Goal: Transaction & Acquisition: Book appointment/travel/reservation

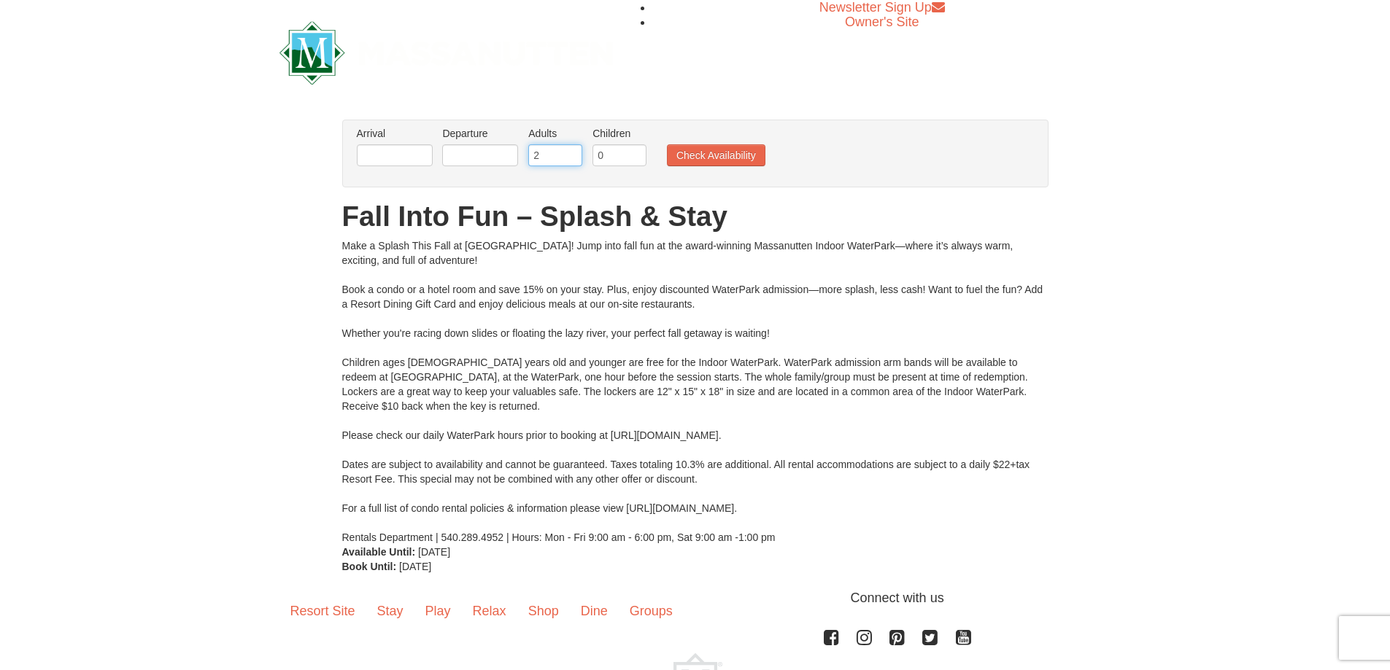
drag, startPoint x: 555, startPoint y: 156, endPoint x: 512, endPoint y: 155, distance: 43.0
click at [512, 155] on ul "Arrival Please format dates MM/DD/YYYY Please format dates MM/DD/YYYY Departure…" at bounding box center [687, 149] width 669 height 47
type input "1"
click at [634, 150] on input "1" at bounding box center [619, 155] width 54 height 22
type input "2"
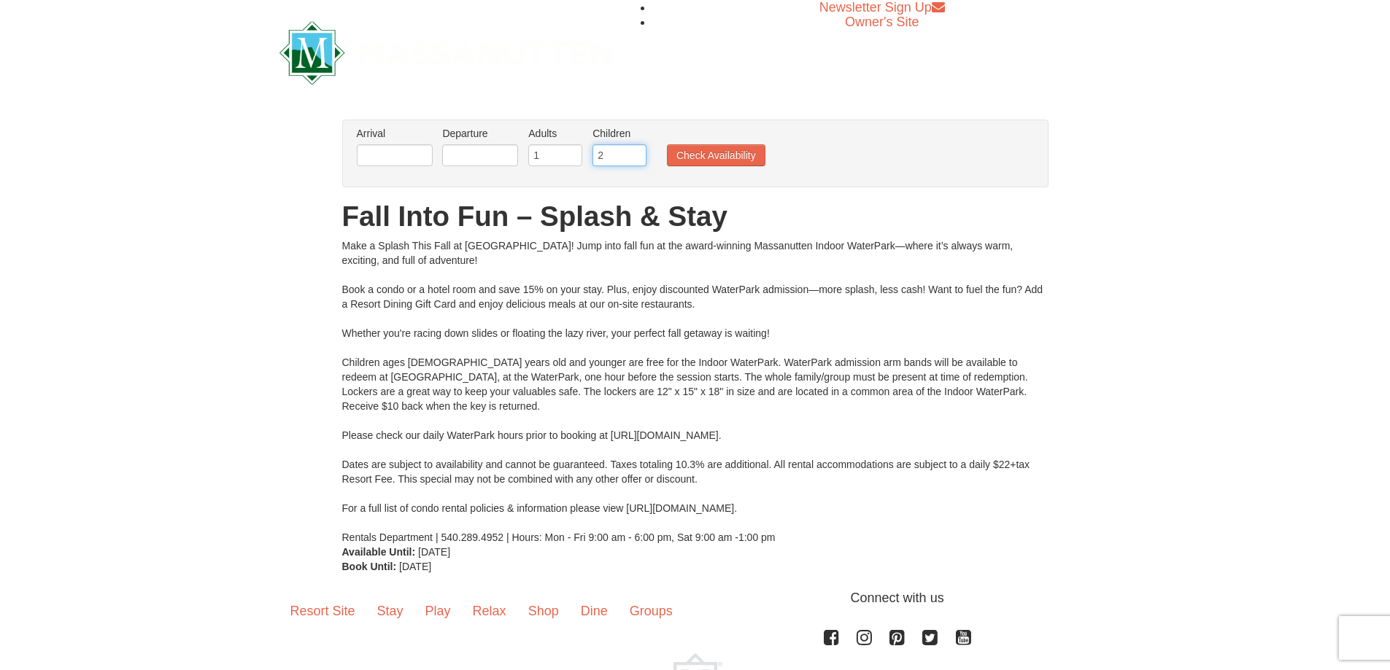
click at [634, 150] on input "2" at bounding box center [619, 155] width 54 height 22
click at [407, 154] on input "text" at bounding box center [395, 155] width 76 height 22
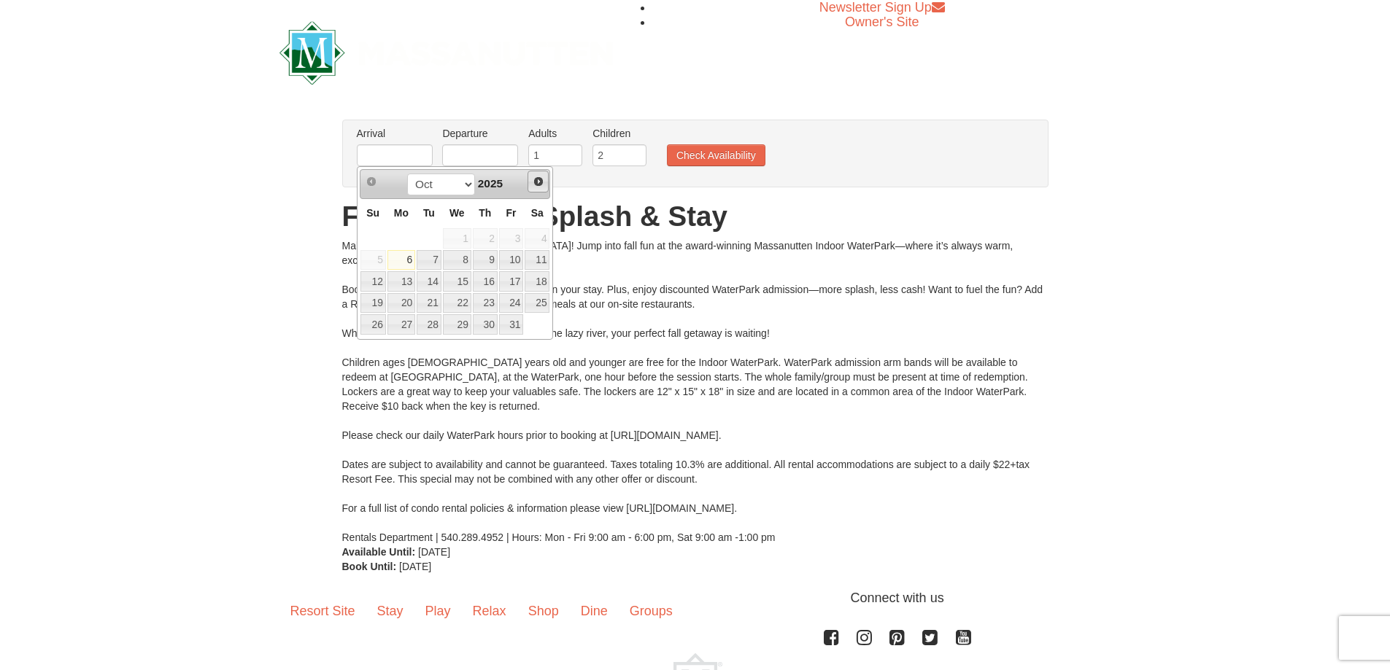
click at [541, 184] on span "Next" at bounding box center [539, 182] width 12 height 12
click at [461, 328] on link "26" at bounding box center [457, 324] width 28 height 20
type input "[DATE]"
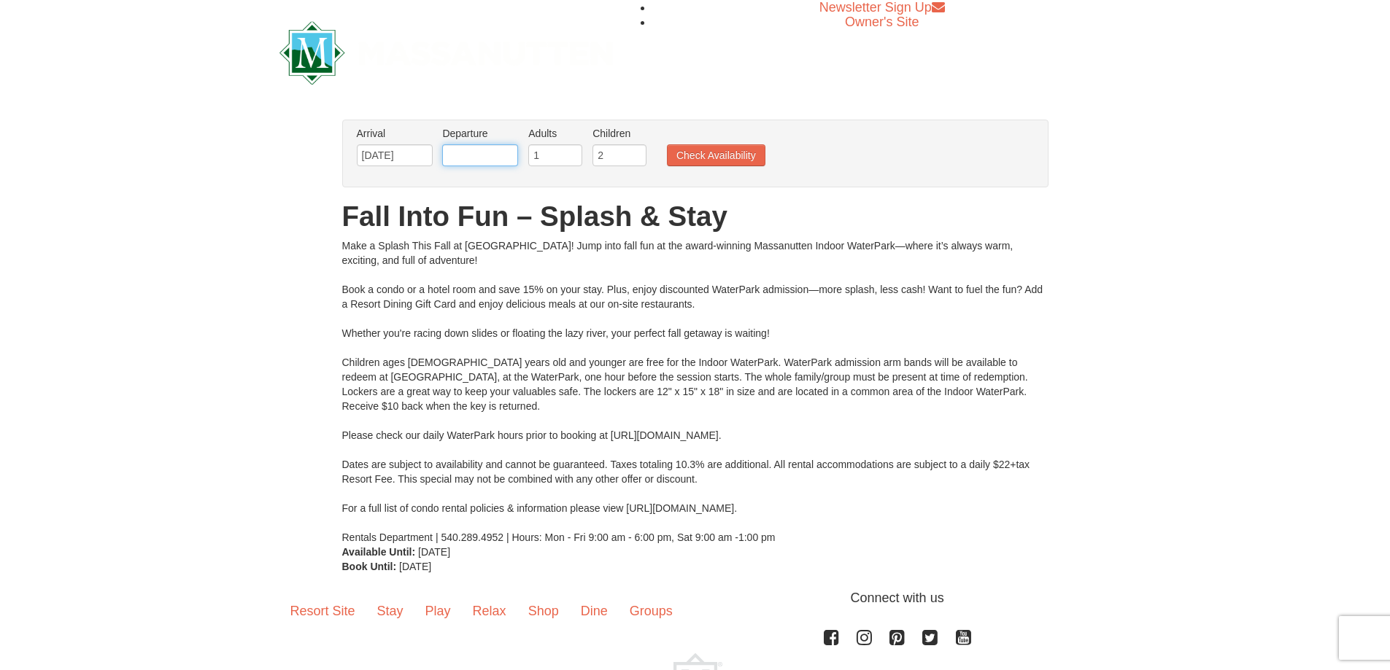
click at [467, 155] on input "text" at bounding box center [480, 155] width 76 height 22
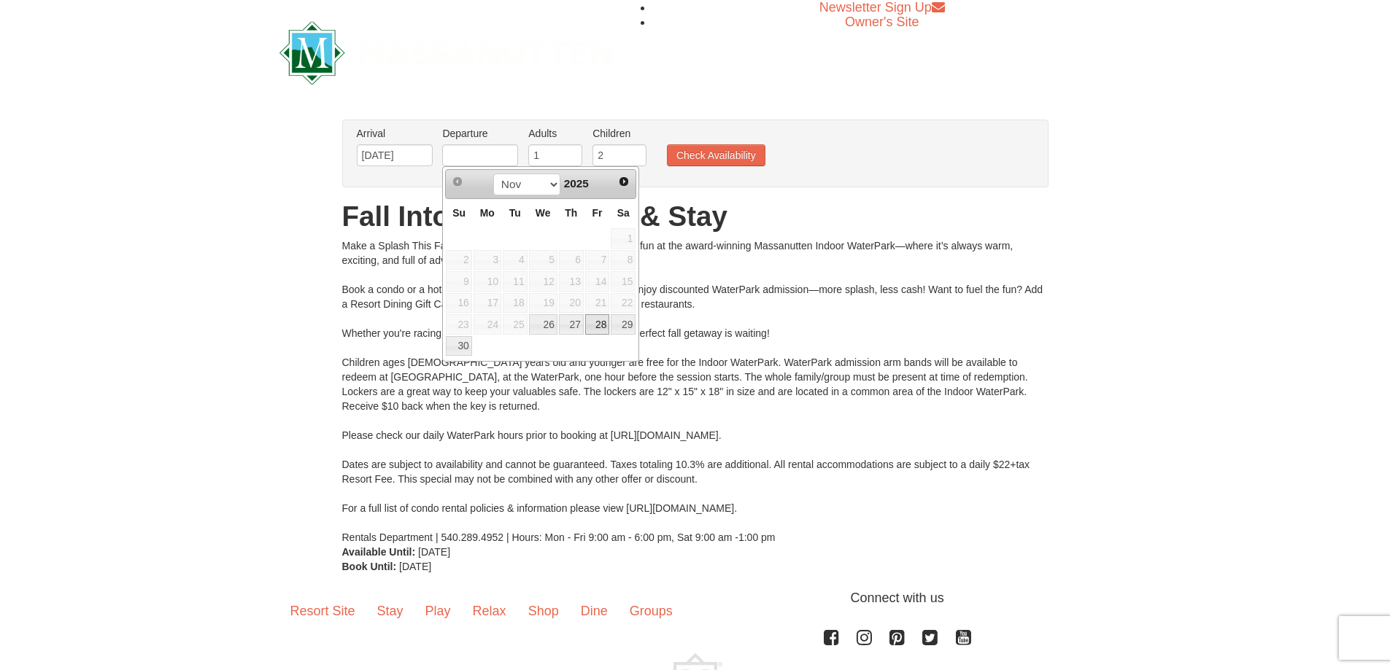
click at [591, 317] on link "28" at bounding box center [597, 324] width 25 height 20
type input "[DATE]"
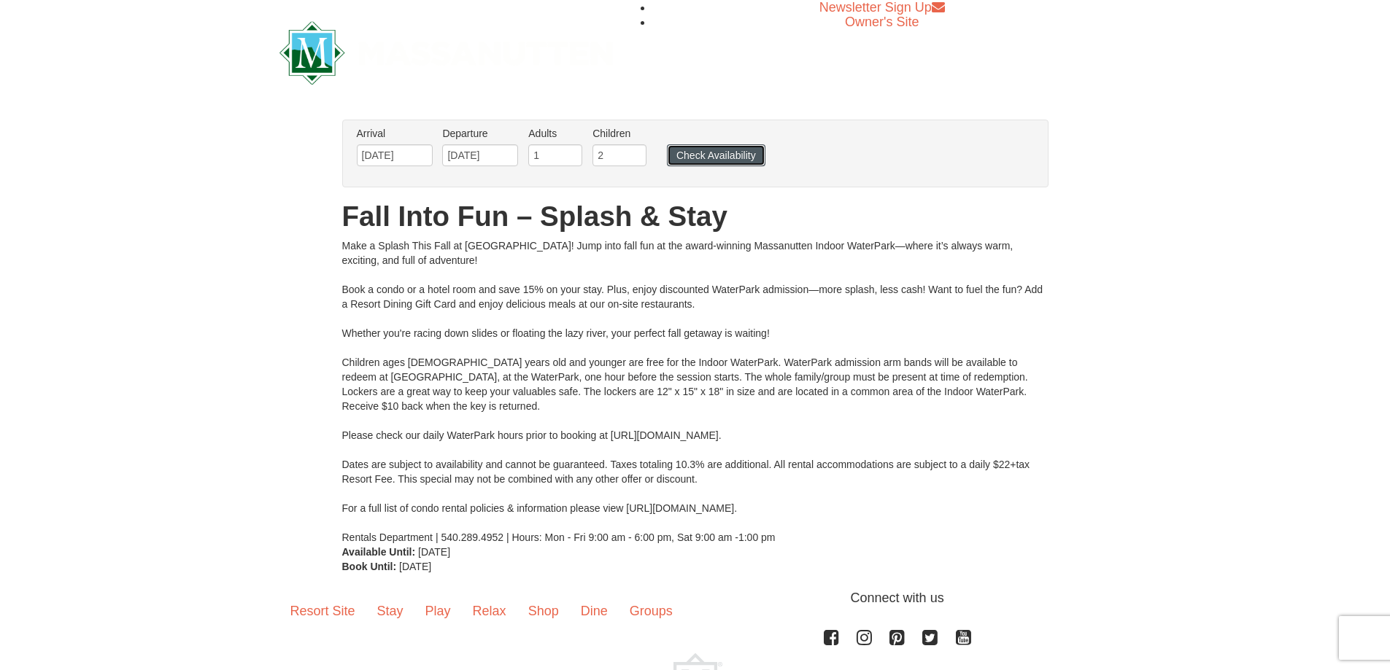
click at [685, 148] on button "Check Availability" at bounding box center [716, 155] width 98 height 22
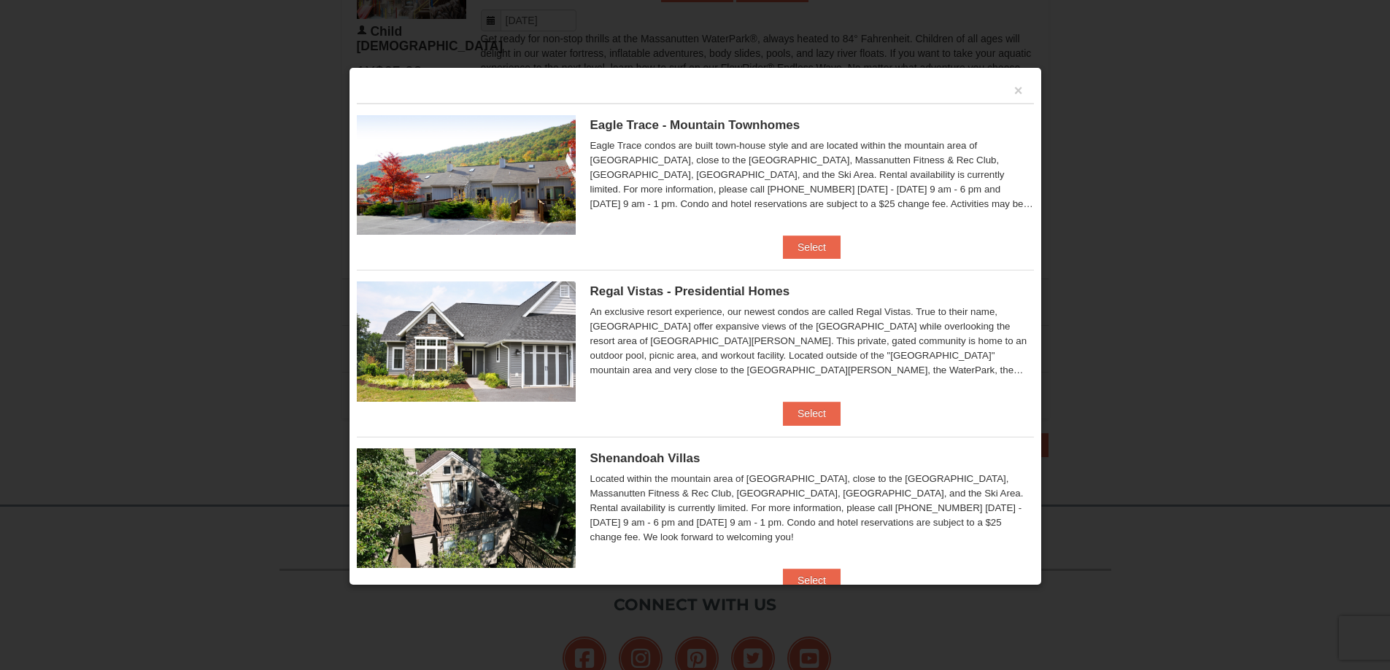
scroll to position [840, 0]
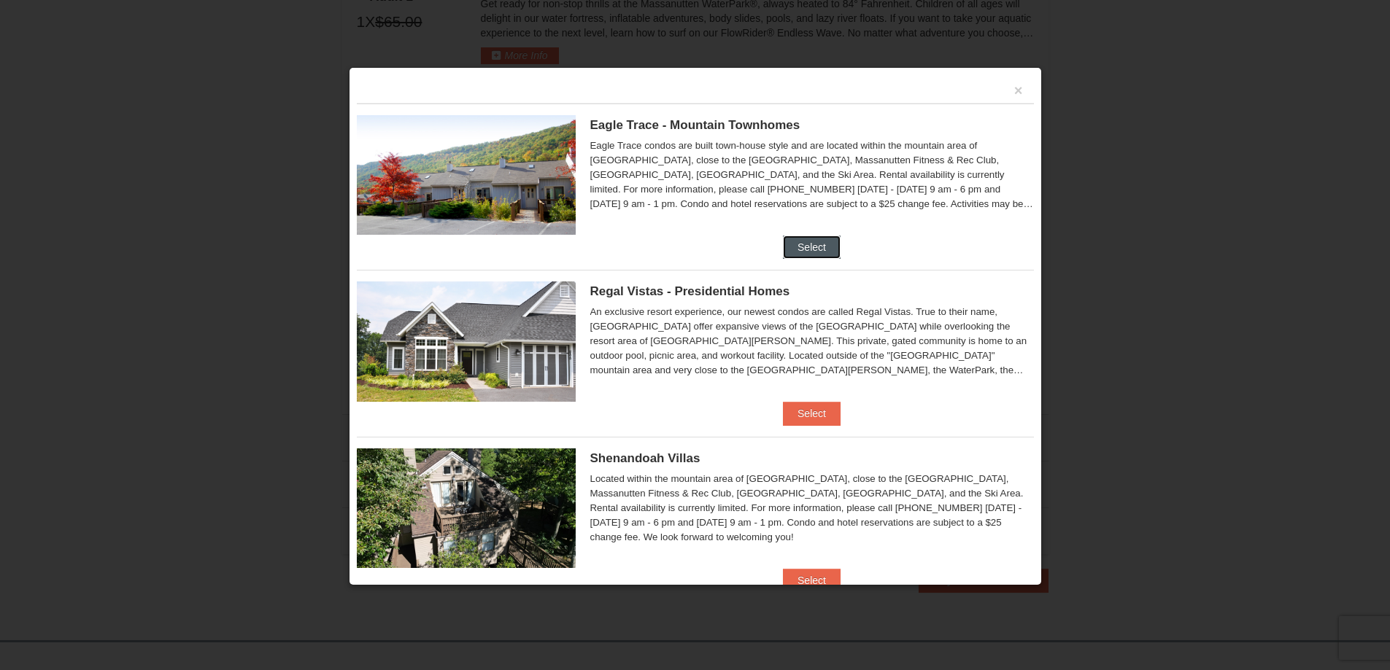
click at [815, 244] on button "Select" at bounding box center [812, 247] width 58 height 23
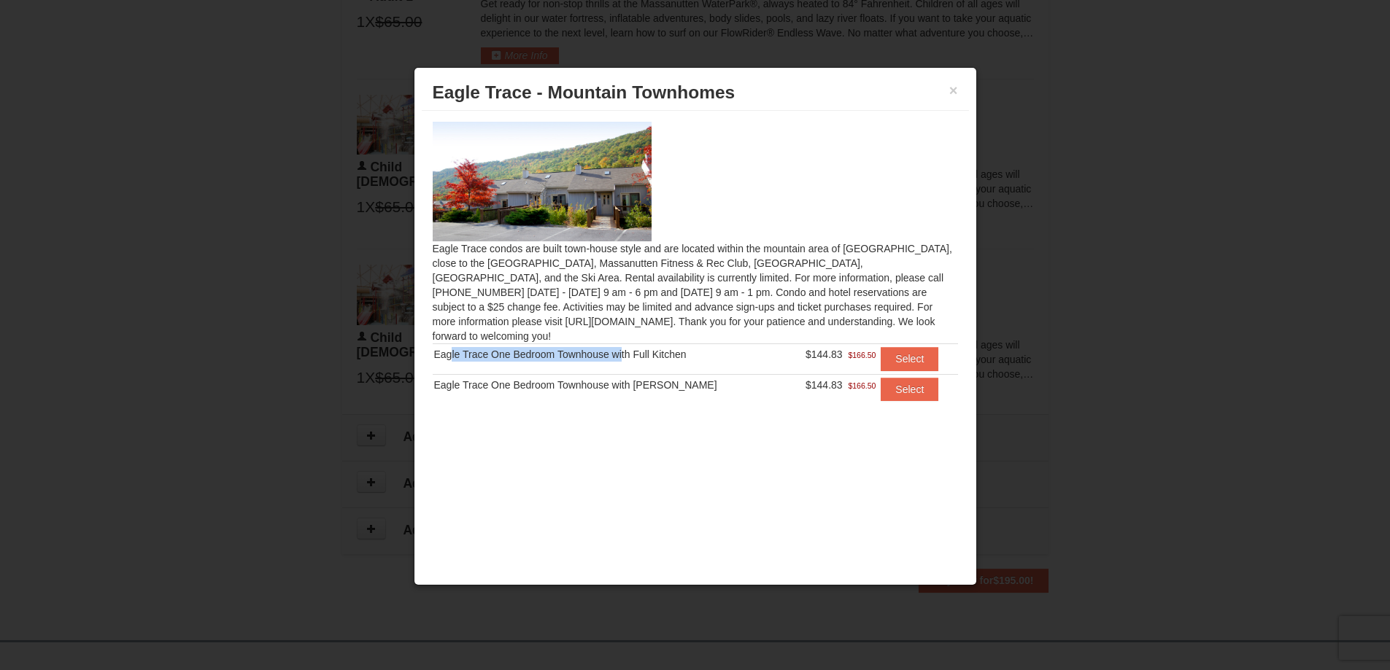
drag, startPoint x: 446, startPoint y: 341, endPoint x: 616, endPoint y: 351, distance: 170.2
click at [616, 351] on td "Eagle Trace One Bedroom Townhouse with Full Kitchen" at bounding box center [610, 359] width 355 height 30
click at [798, 463] on div "× [GEOGRAPHIC_DATA] - [GEOGRAPHIC_DATA] [GEOGRAPHIC_DATA] condos are built town…" at bounding box center [695, 326] width 563 height 519
click at [808, 498] on div "× [GEOGRAPHIC_DATA] - [GEOGRAPHIC_DATA] [GEOGRAPHIC_DATA] condos are built town…" at bounding box center [695, 326] width 563 height 519
drag, startPoint x: 794, startPoint y: 319, endPoint x: 736, endPoint y: 256, distance: 85.7
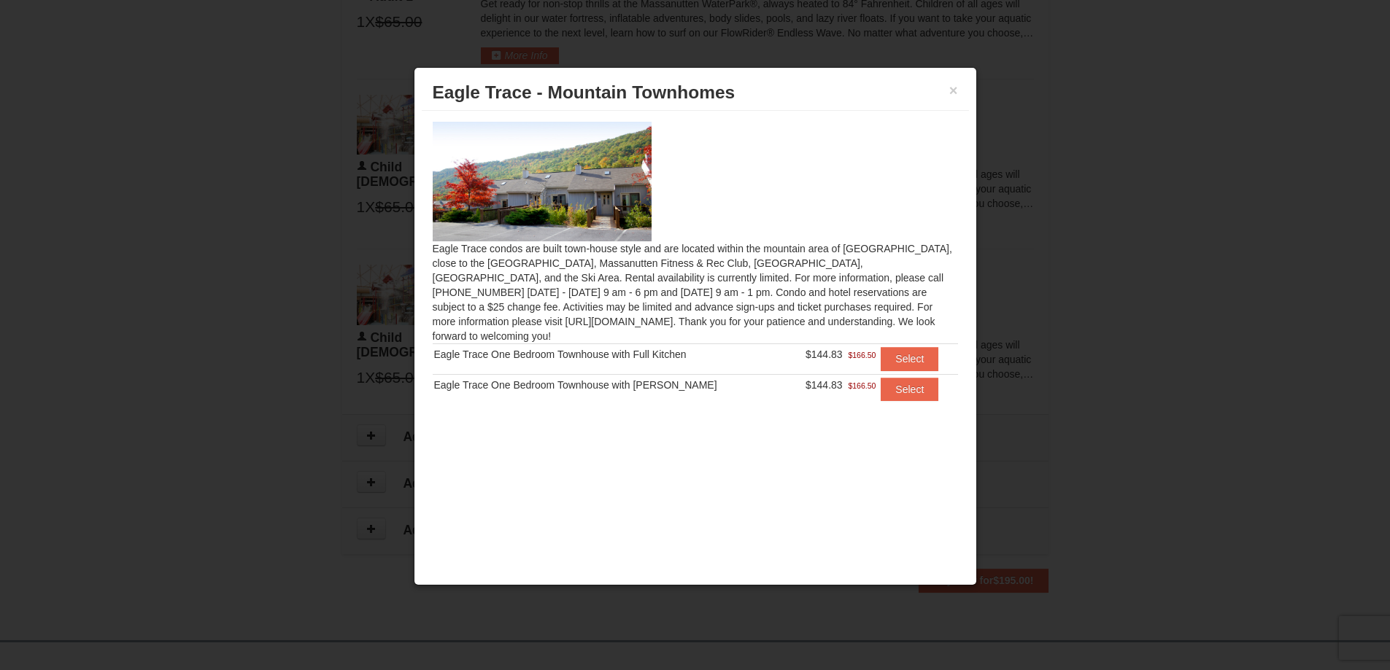
click at [736, 256] on div "Eagle Trace condos are built town-house style and are located within the mounta…" at bounding box center [695, 270] width 547 height 319
click at [822, 457] on div "× [GEOGRAPHIC_DATA] - [GEOGRAPHIC_DATA] [GEOGRAPHIC_DATA] condos are built town…" at bounding box center [695, 326] width 563 height 519
click at [950, 89] on button "×" at bounding box center [953, 90] width 9 height 15
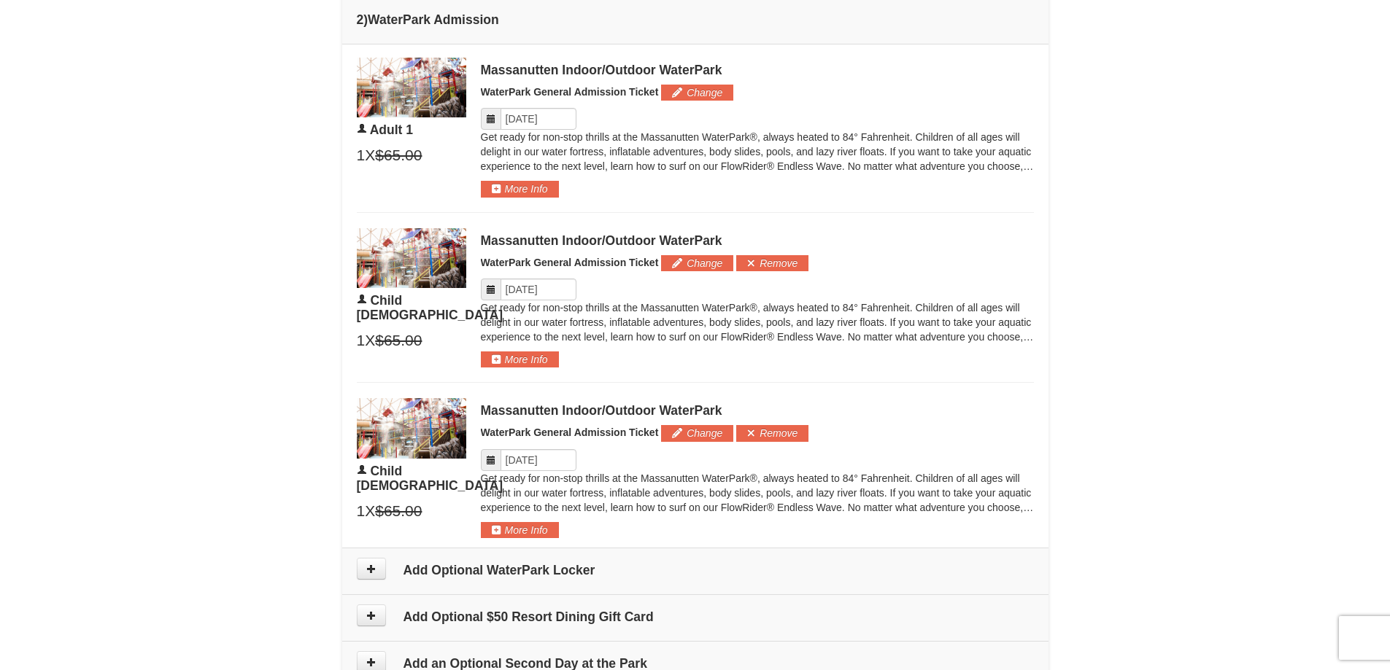
scroll to position [475, 0]
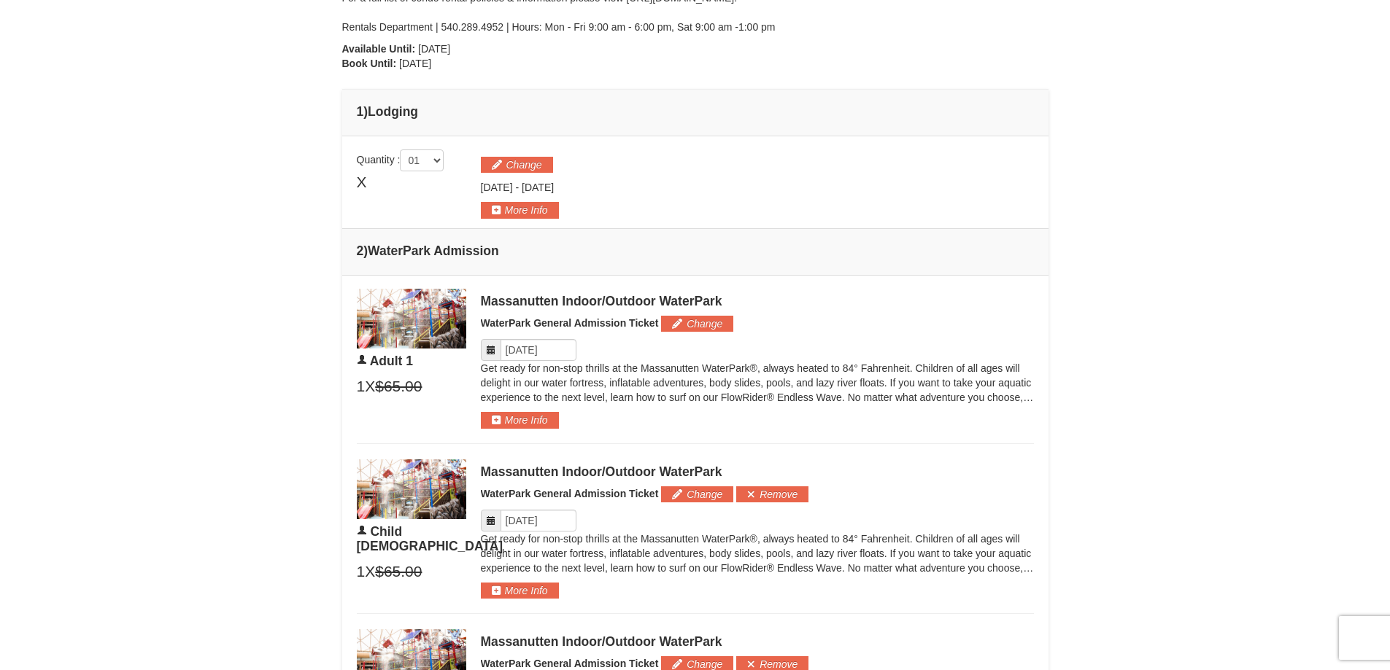
click at [1299, 231] on div "× From: To: Adults: 1 Children: 2 Change Arrival Please format dates MM/DD/YYYY…" at bounding box center [695, 283] width 1390 height 1415
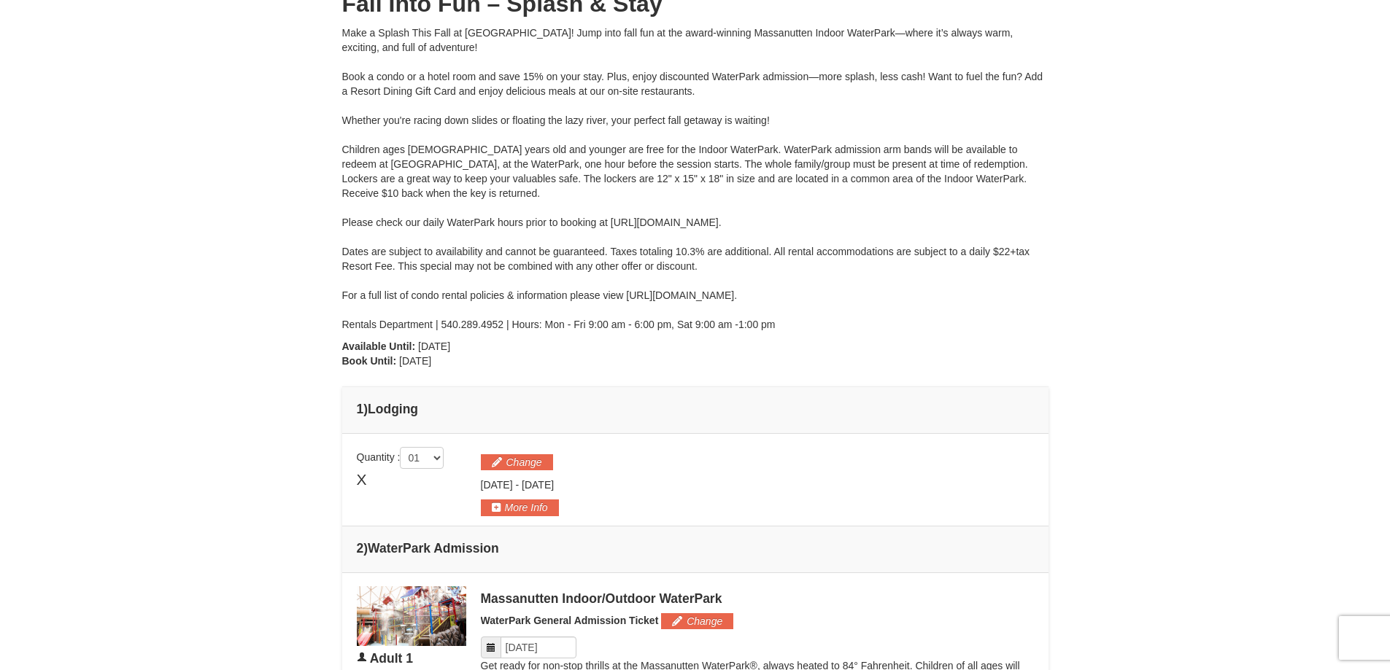
scroll to position [292, 0]
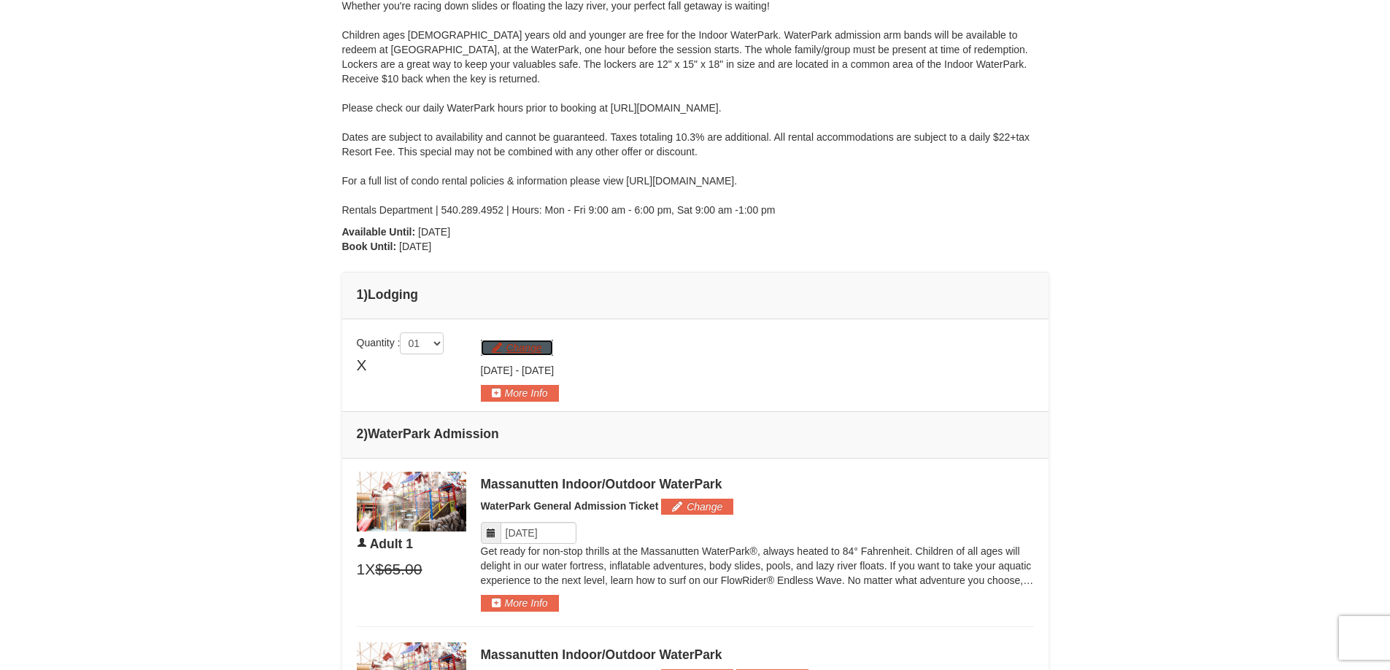
click at [502, 352] on button "Change" at bounding box center [517, 348] width 72 height 16
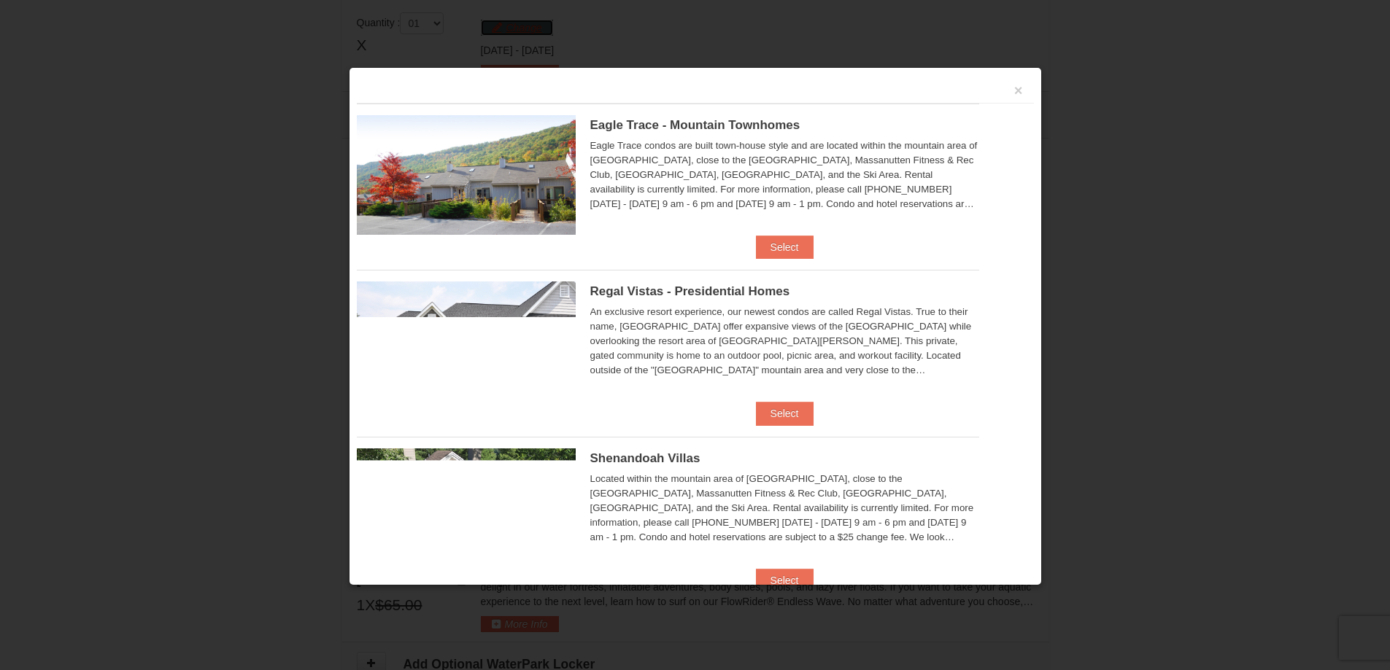
scroll to position [624, 0]
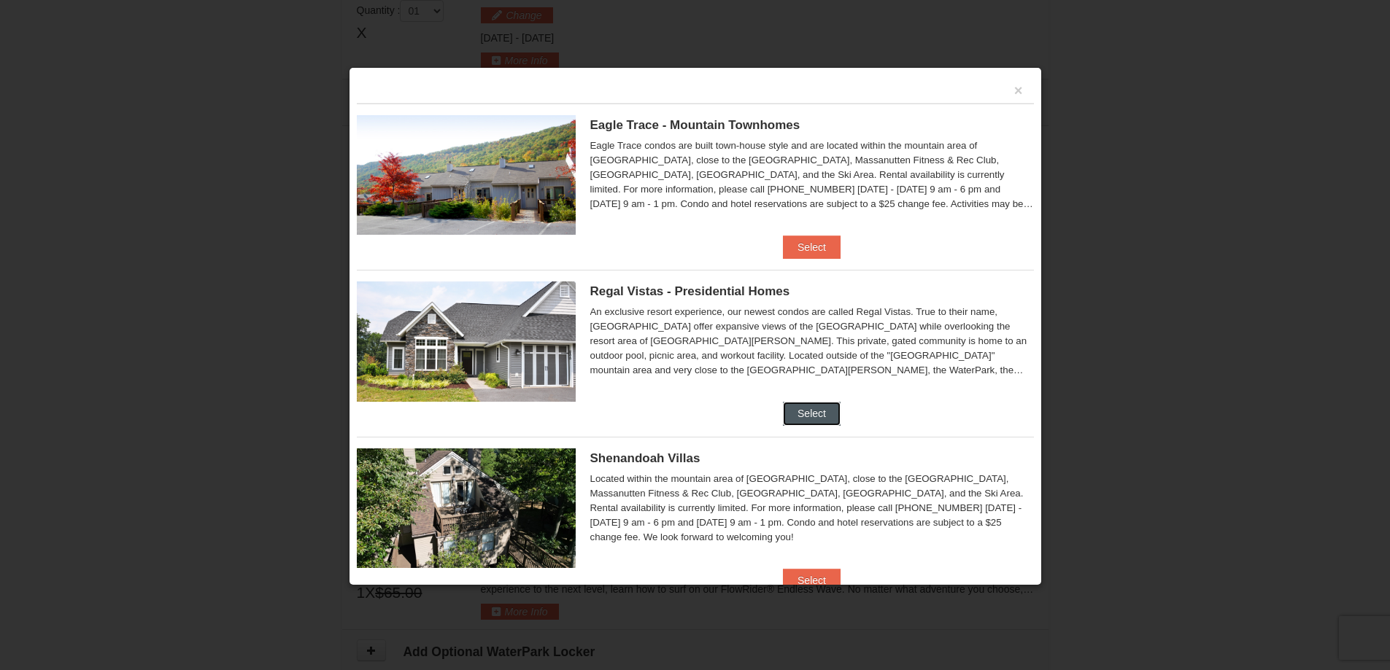
click at [806, 417] on button "Select" at bounding box center [812, 413] width 58 height 23
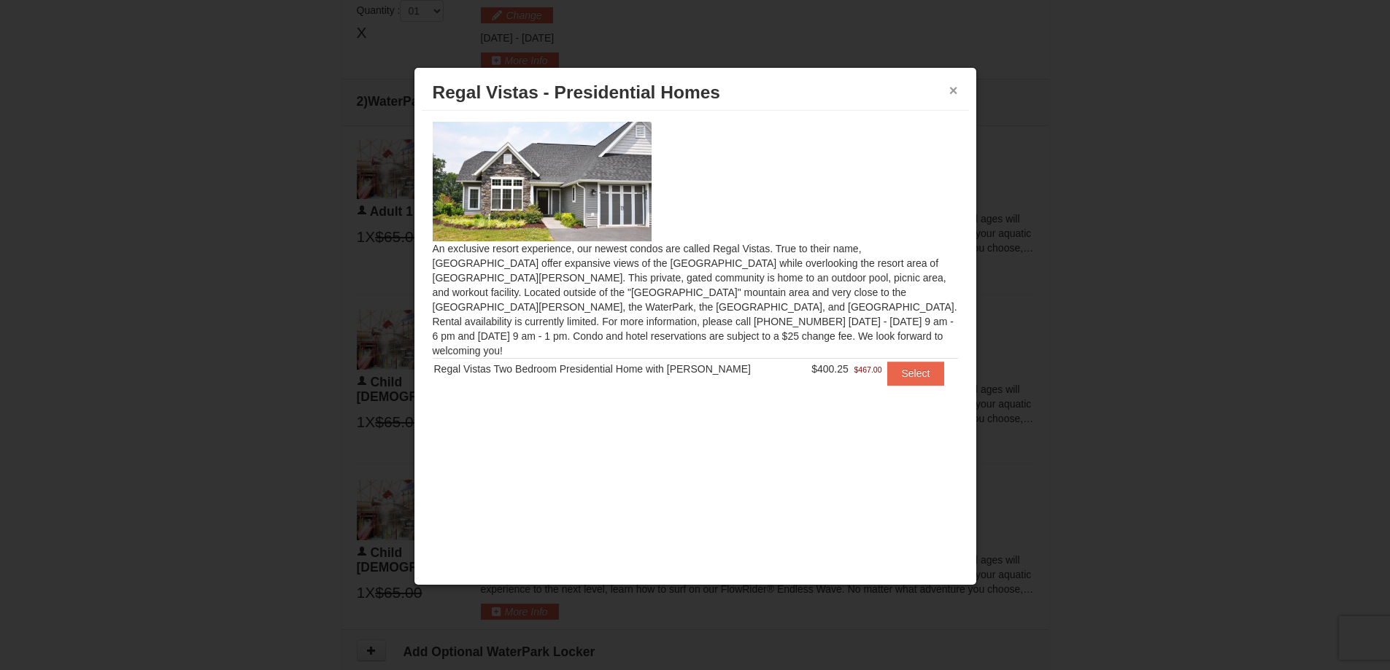
click at [951, 88] on button "×" at bounding box center [953, 90] width 9 height 15
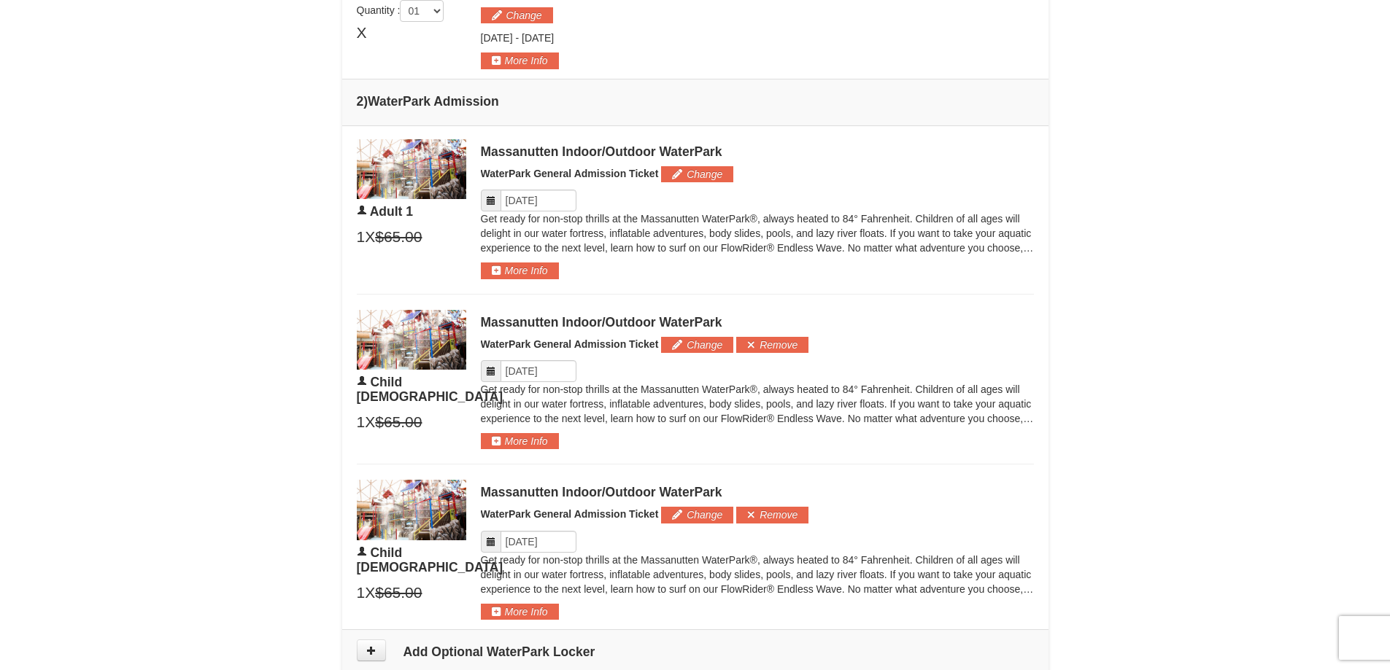
scroll to position [333, 0]
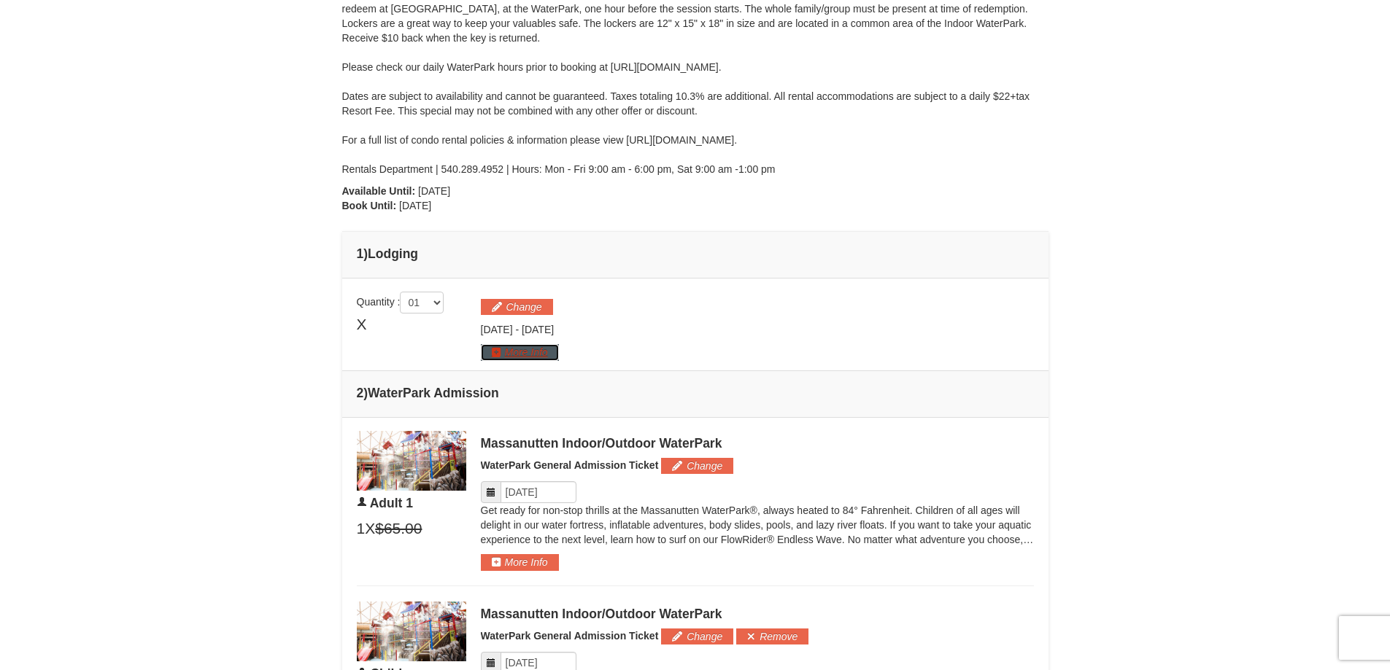
click at [531, 356] on button "More Info" at bounding box center [520, 352] width 78 height 16
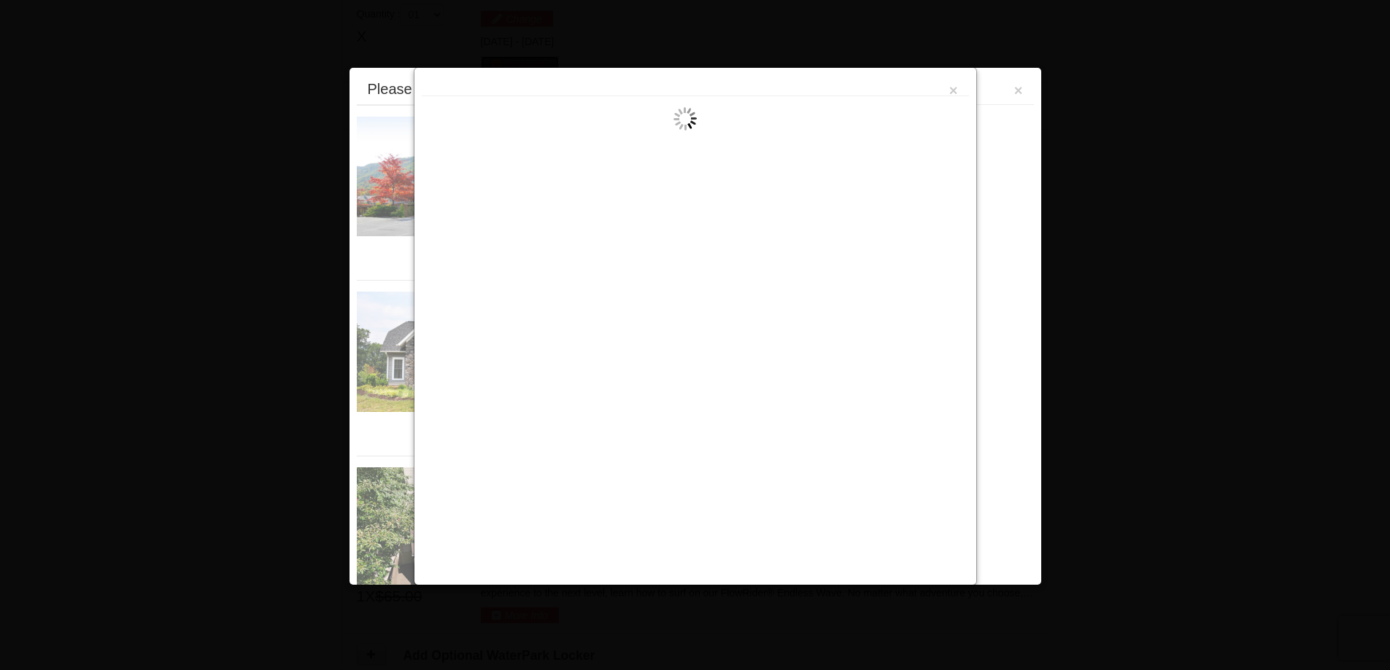
scroll to position [624, 0]
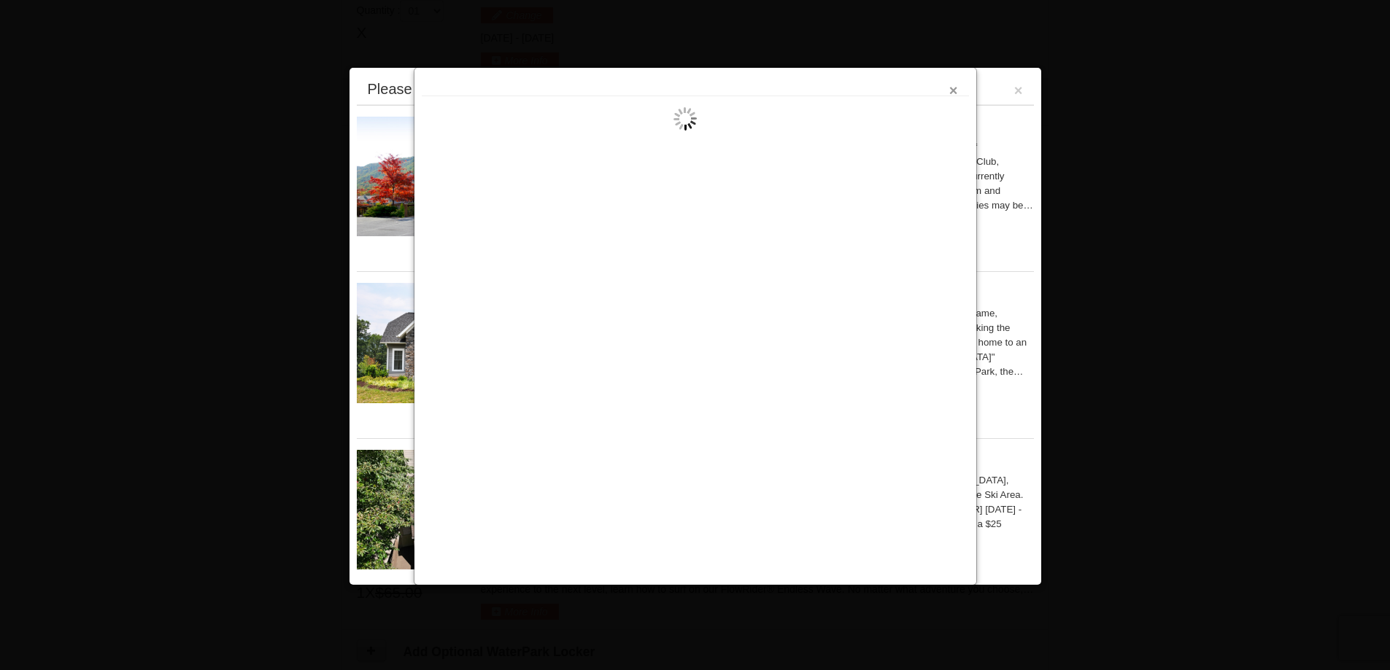
click at [953, 92] on button "×" at bounding box center [953, 90] width 9 height 15
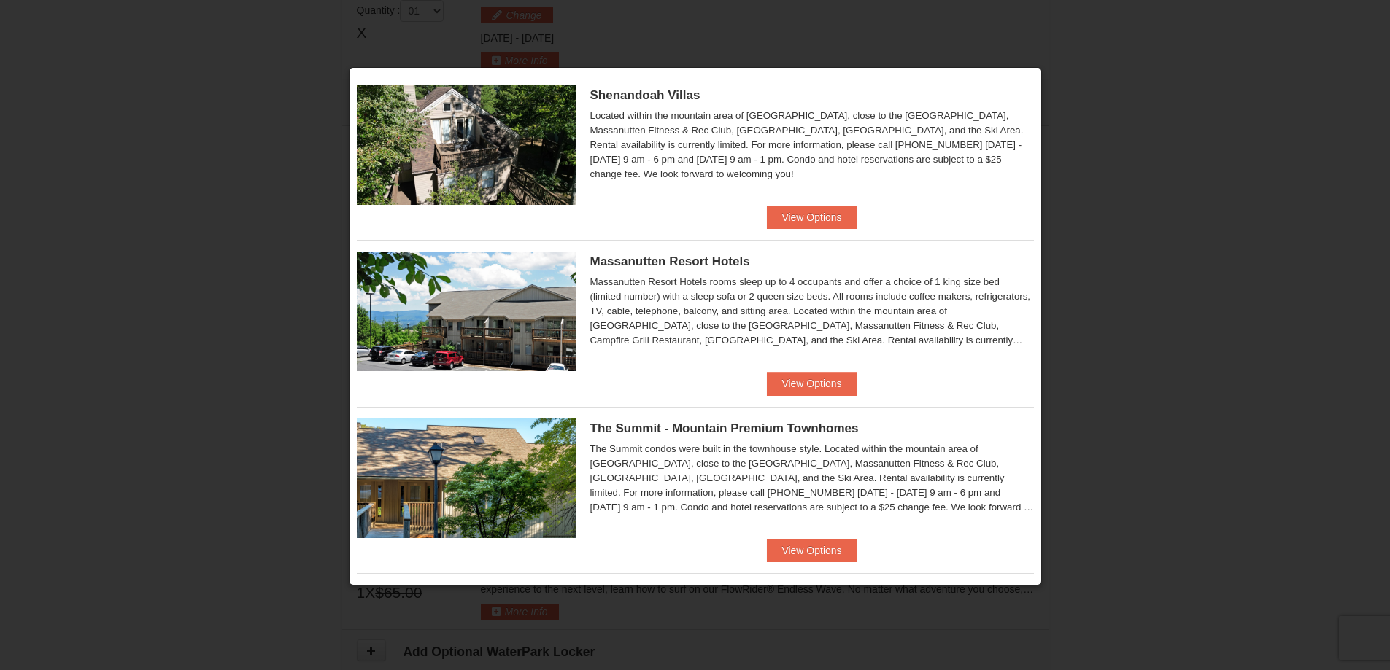
scroll to position [708, 0]
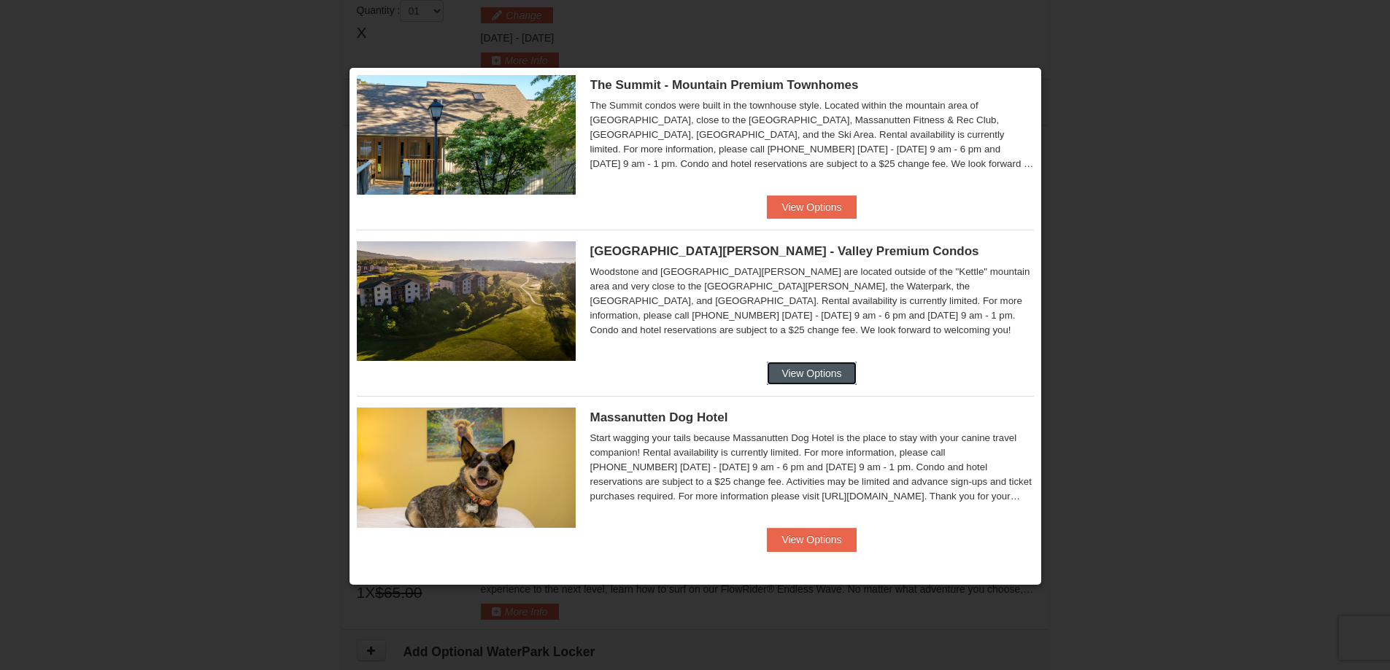
click at [828, 371] on button "View Options" at bounding box center [811, 373] width 89 height 23
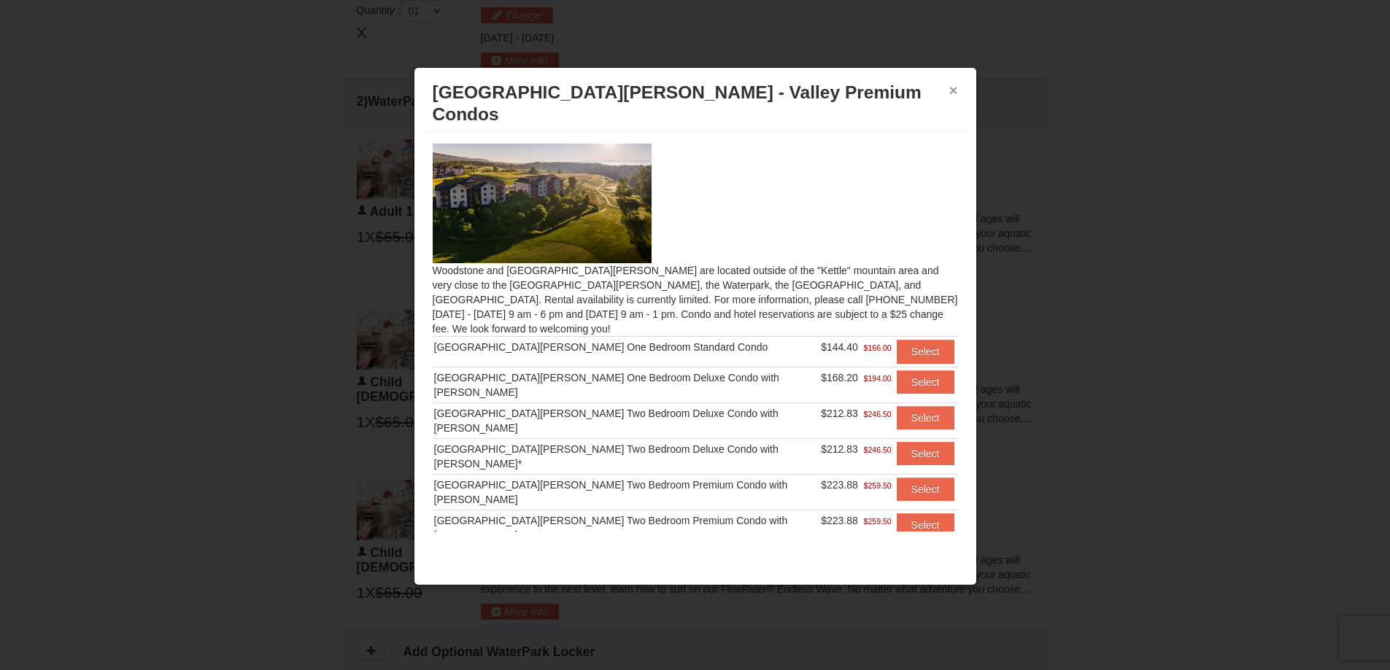
click at [951, 89] on button "×" at bounding box center [953, 90] width 9 height 15
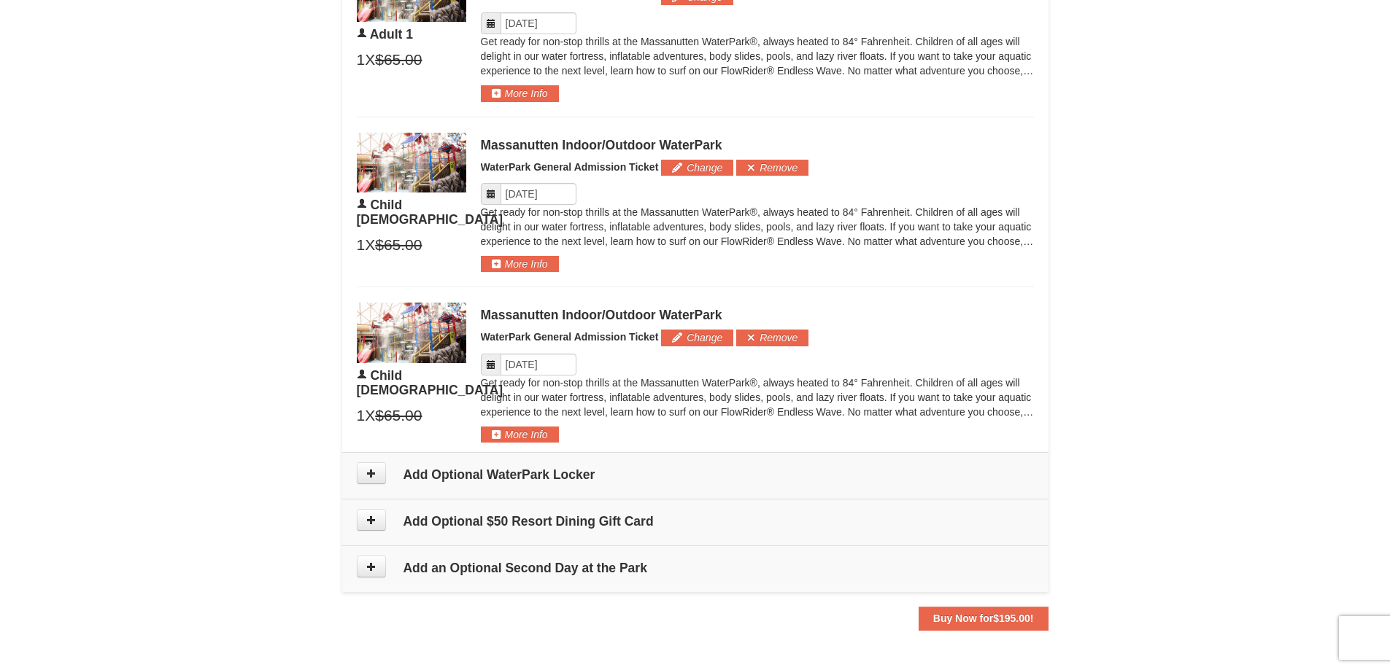
scroll to position [916, 0]
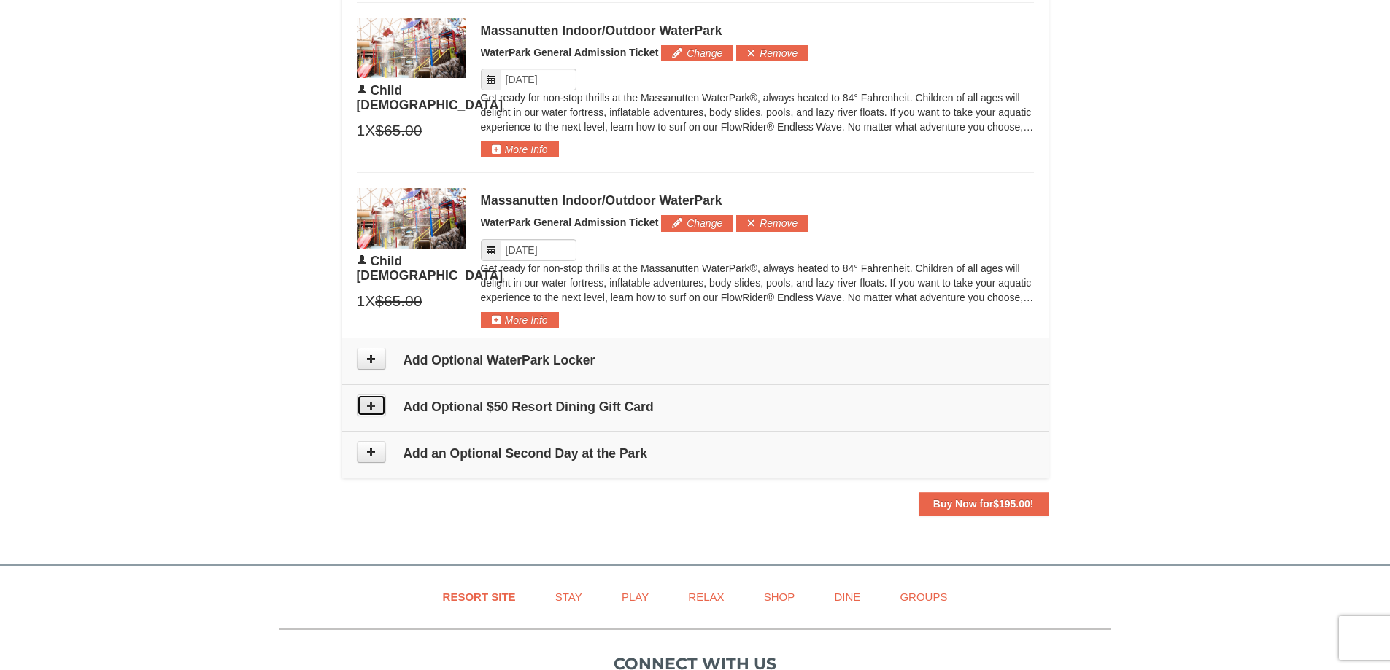
click at [379, 407] on button at bounding box center [371, 406] width 29 height 22
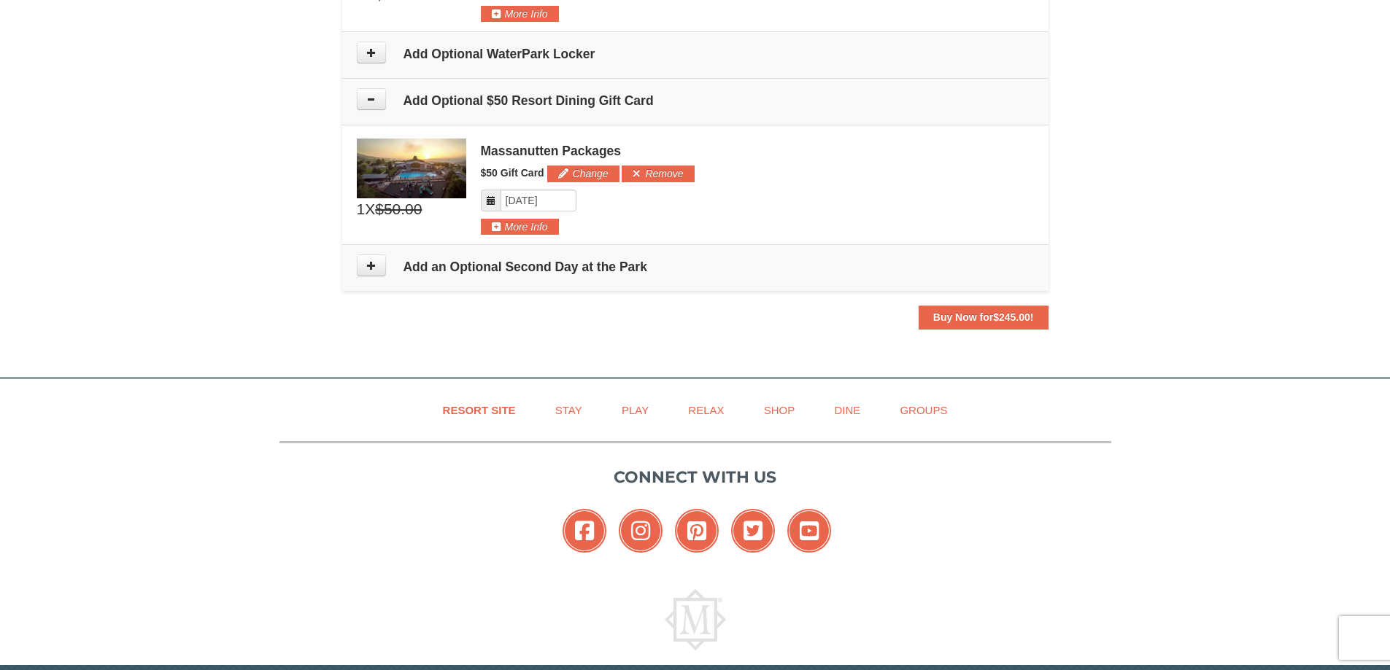
scroll to position [1280, 0]
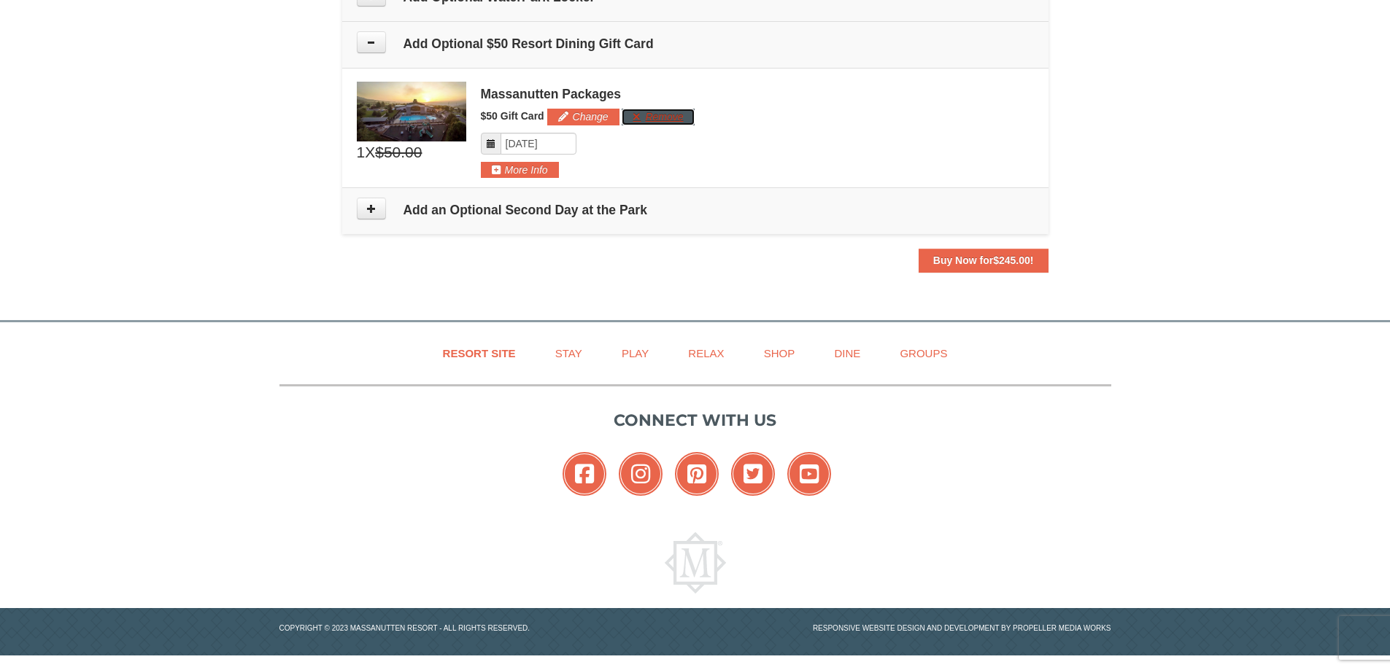
click at [659, 119] on button "Remove" at bounding box center [658, 117] width 72 height 16
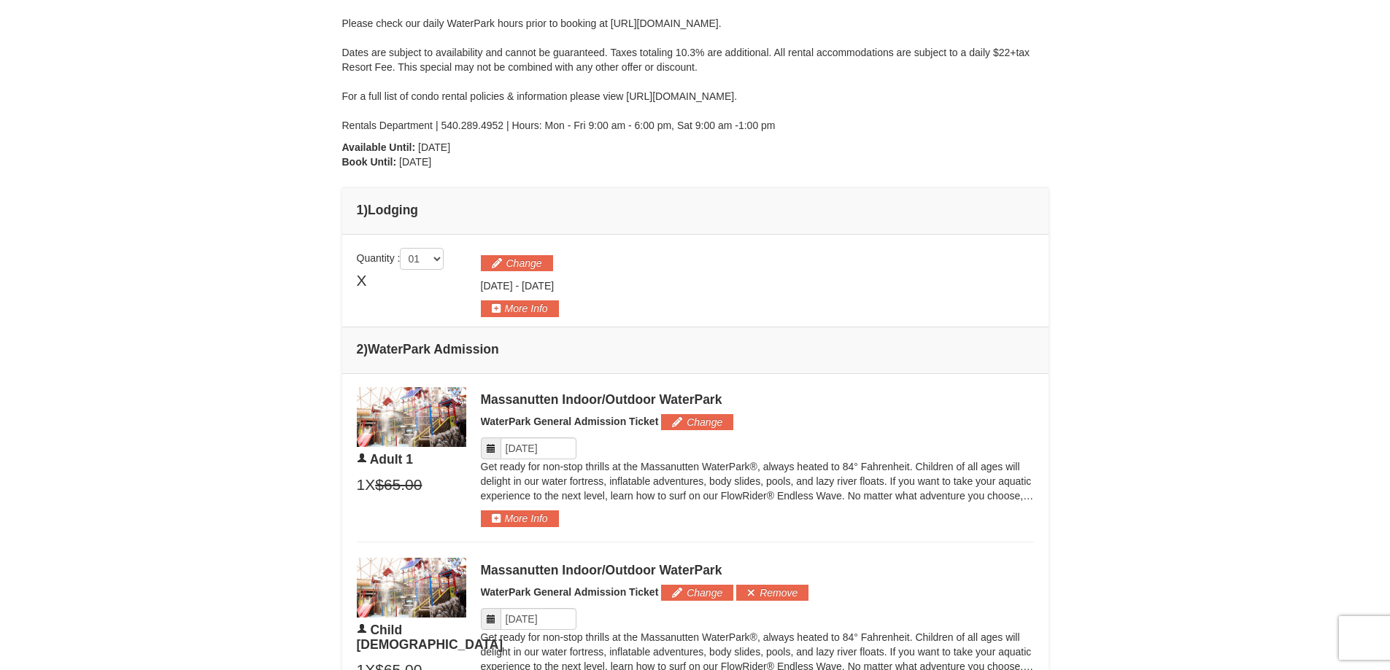
scroll to position [273, 0]
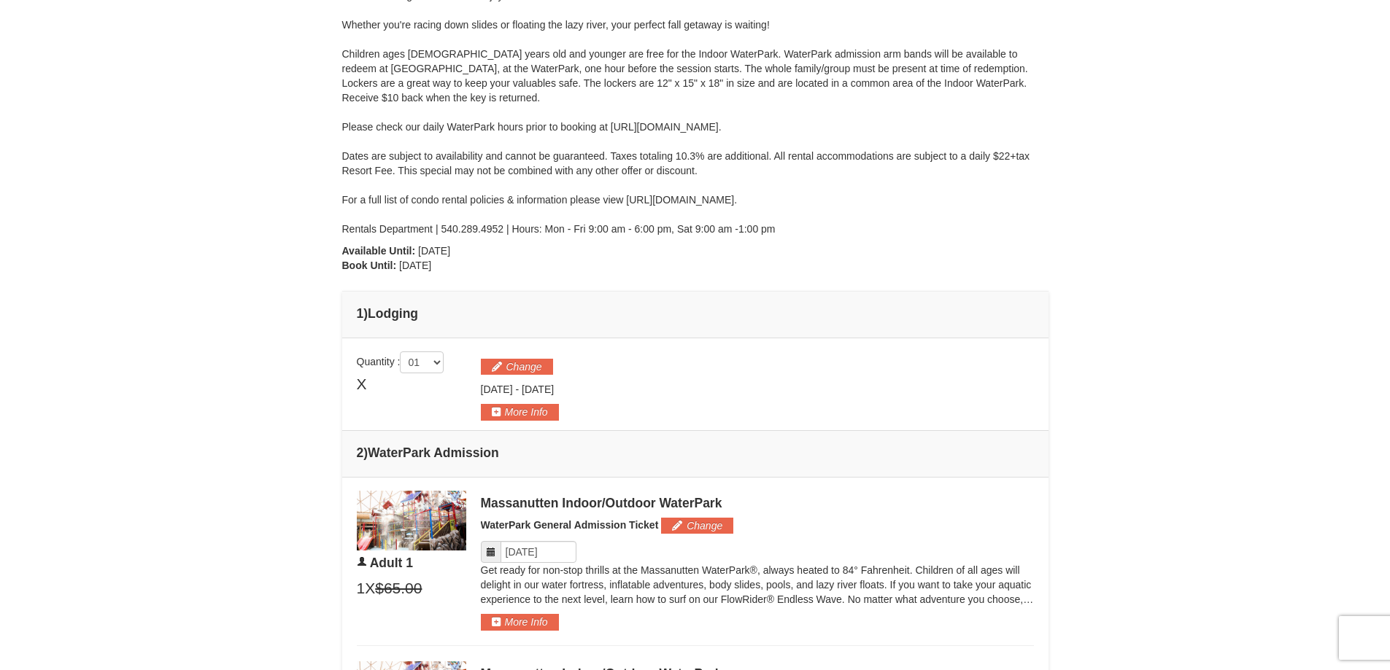
click at [513, 387] on span "[DATE]" at bounding box center [497, 390] width 32 height 12
click at [535, 374] on button "Change" at bounding box center [517, 367] width 72 height 16
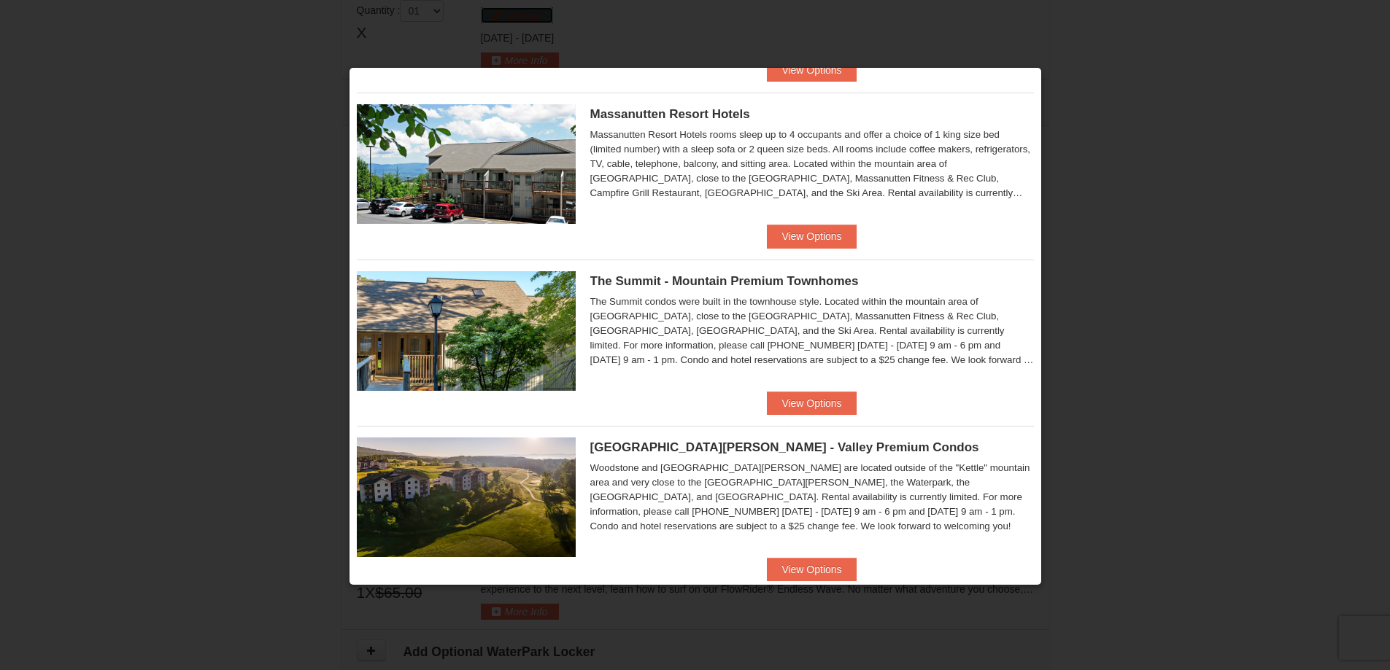
scroll to position [365, 0]
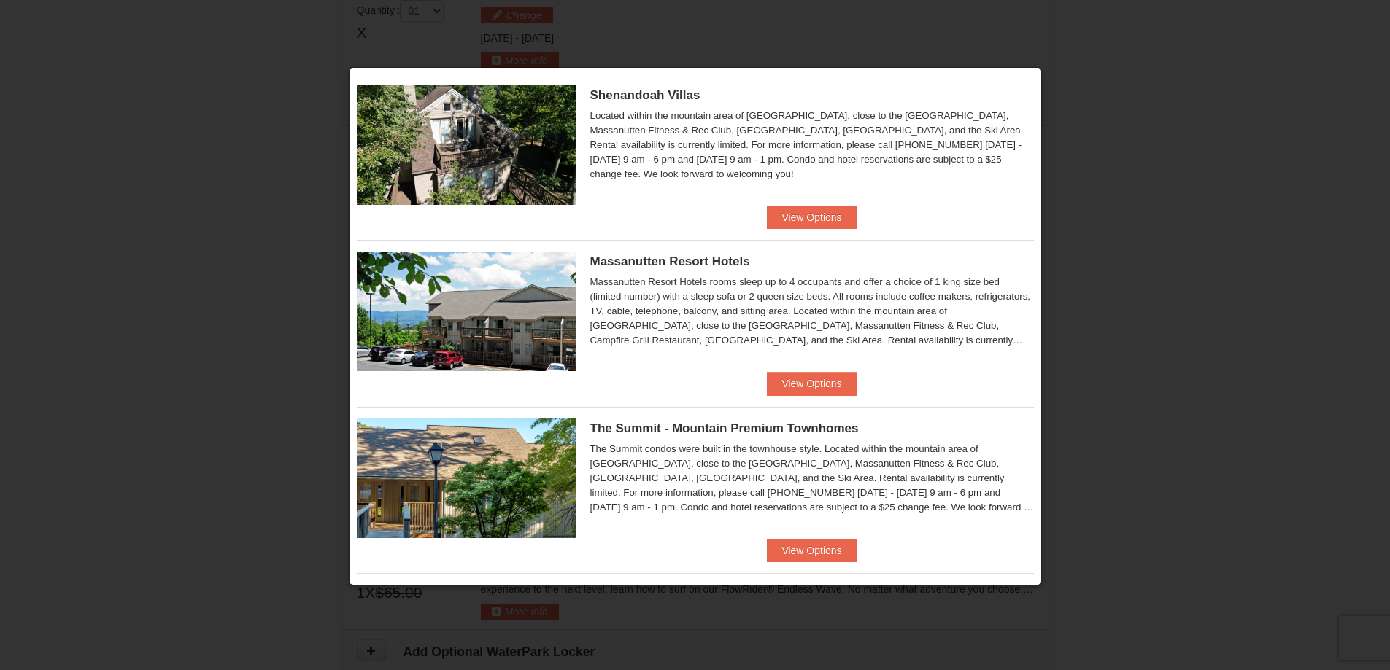
click at [528, 276] on img at bounding box center [466, 312] width 219 height 120
click at [839, 384] on button "View Options" at bounding box center [811, 383] width 89 height 23
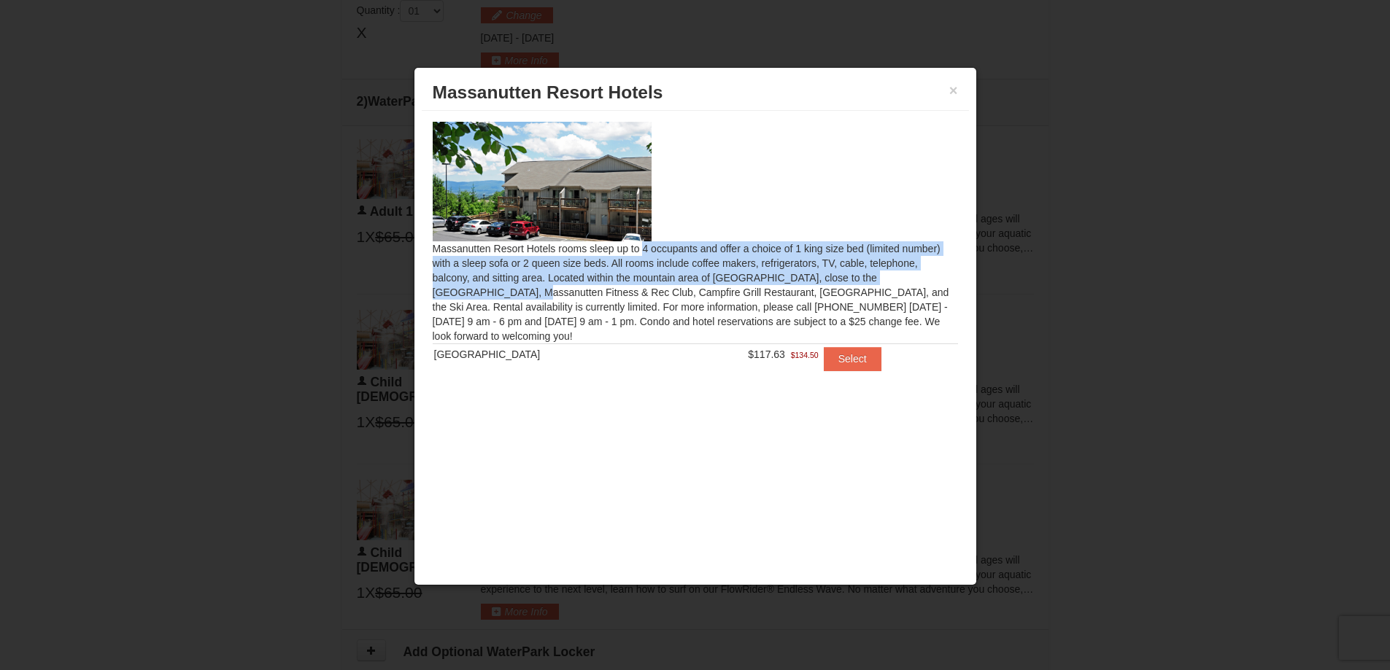
drag, startPoint x: 470, startPoint y: 247, endPoint x: 783, endPoint y: 284, distance: 315.1
click at [783, 284] on div "Massanutten Resort Hotels rooms sleep up to 4 occupants and offer a choice of 1…" at bounding box center [695, 255] width 547 height 289
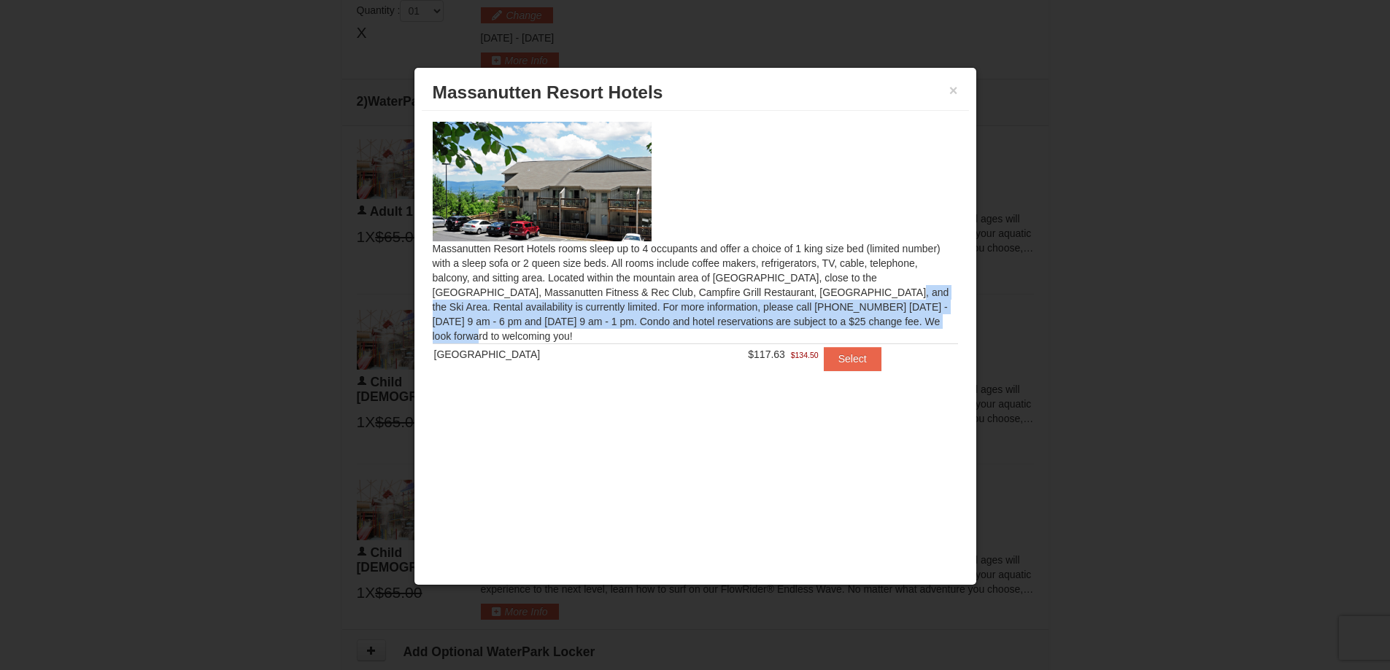
drag, startPoint x: 708, startPoint y: 323, endPoint x: 641, endPoint y: 287, distance: 76.4
click at [641, 287] on div "Massanutten Resort Hotels rooms sleep up to 4 occupants and offer a choice of 1…" at bounding box center [695, 255] width 547 height 289
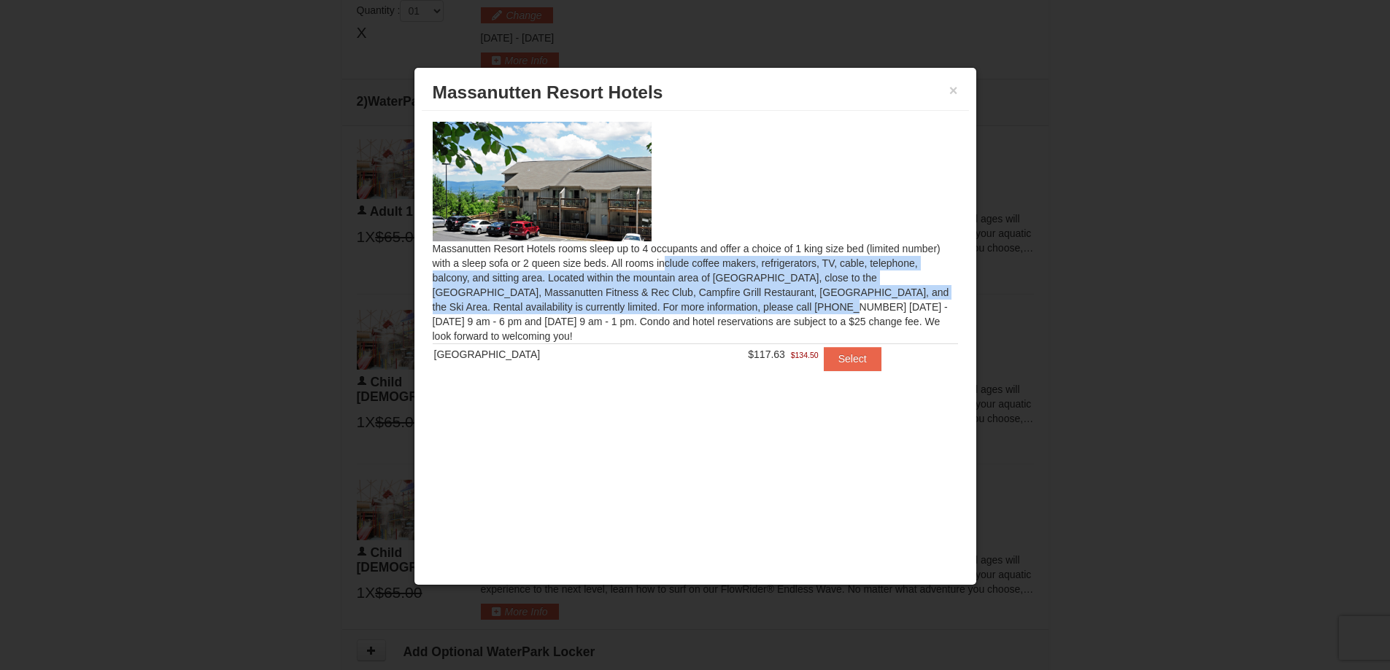
drag, startPoint x: 495, startPoint y: 266, endPoint x: 583, endPoint y: 303, distance: 95.8
click at [583, 303] on div "Massanutten Resort Hotels rooms sleep up to 4 occupants and offer a choice of 1…" at bounding box center [695, 255] width 547 height 289
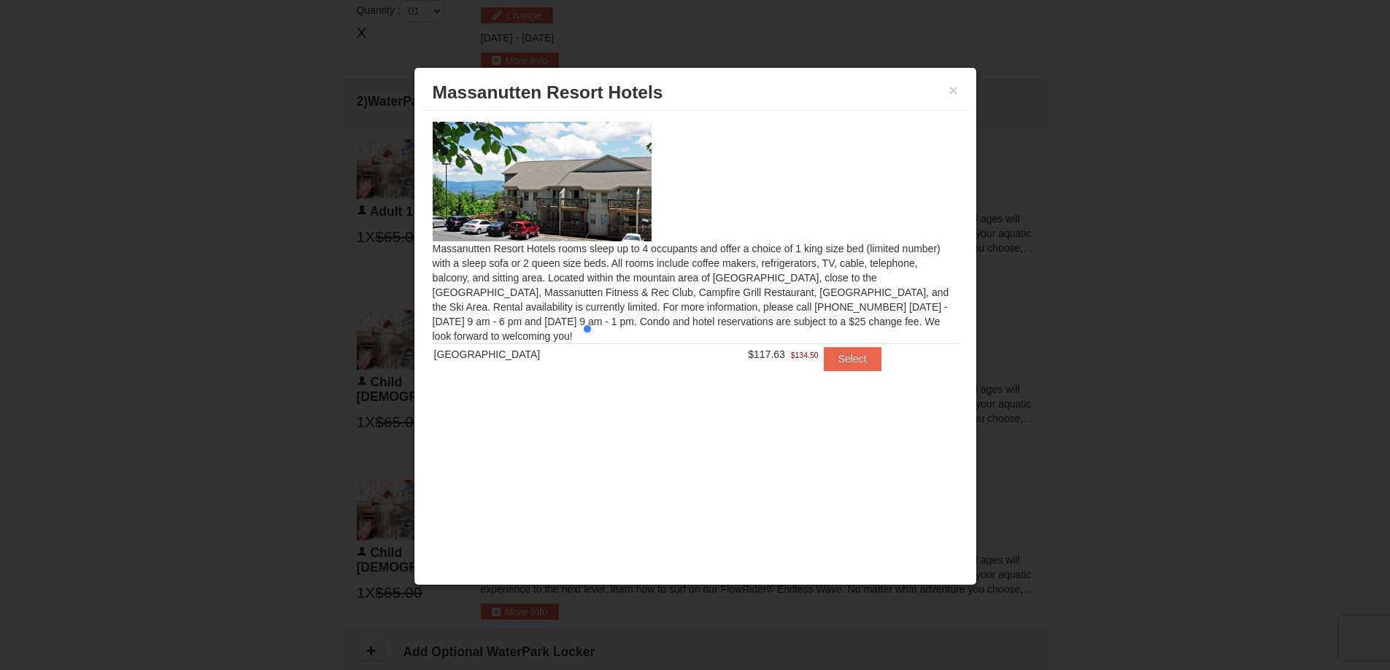
click at [921, 196] on div at bounding box center [695, 182] width 525 height 120
drag, startPoint x: 866, startPoint y: 321, endPoint x: 510, endPoint y: 280, distance: 358.4
click at [510, 282] on div "Massanutten Resort Hotels rooms sleep up to 4 occupants and offer a choice of 1…" at bounding box center [695, 255] width 547 height 289
click at [510, 280] on div "Massanutten Resort Hotels rooms sleep up to 4 occupants and offer a choice of 1…" at bounding box center [695, 255] width 547 height 289
click at [954, 88] on button "×" at bounding box center [953, 90] width 9 height 15
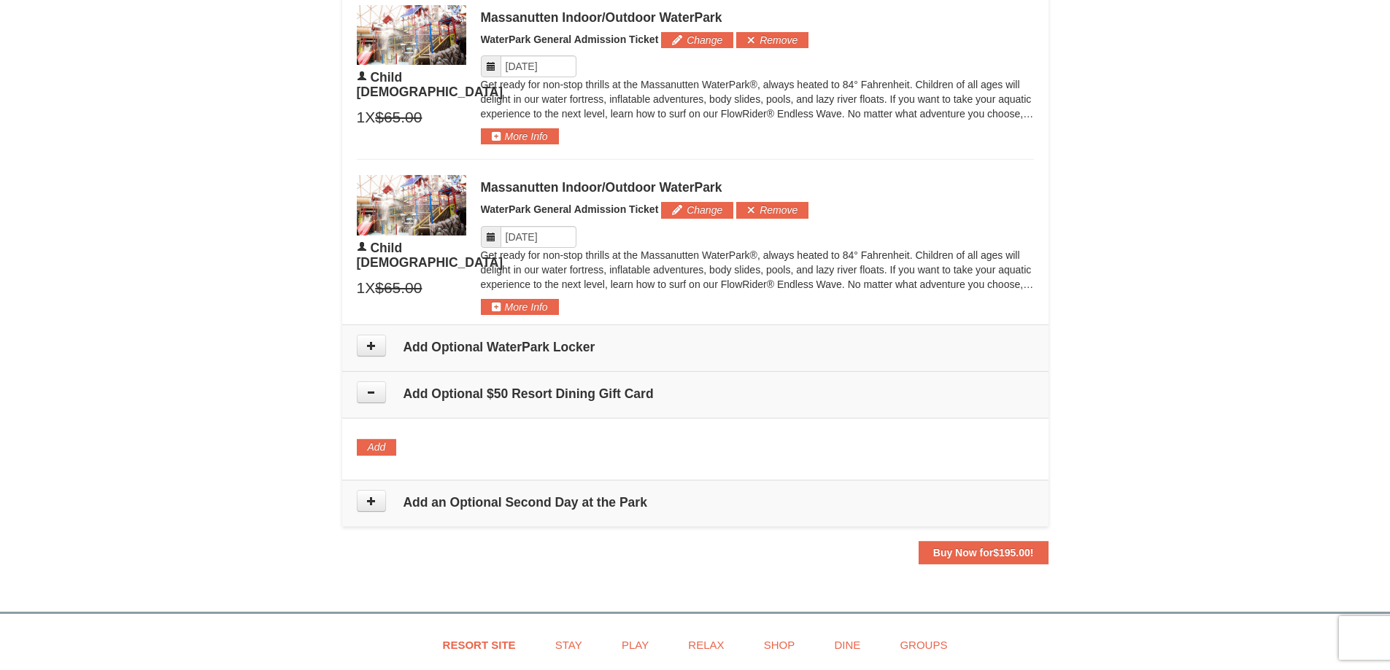
scroll to position [989, 0]
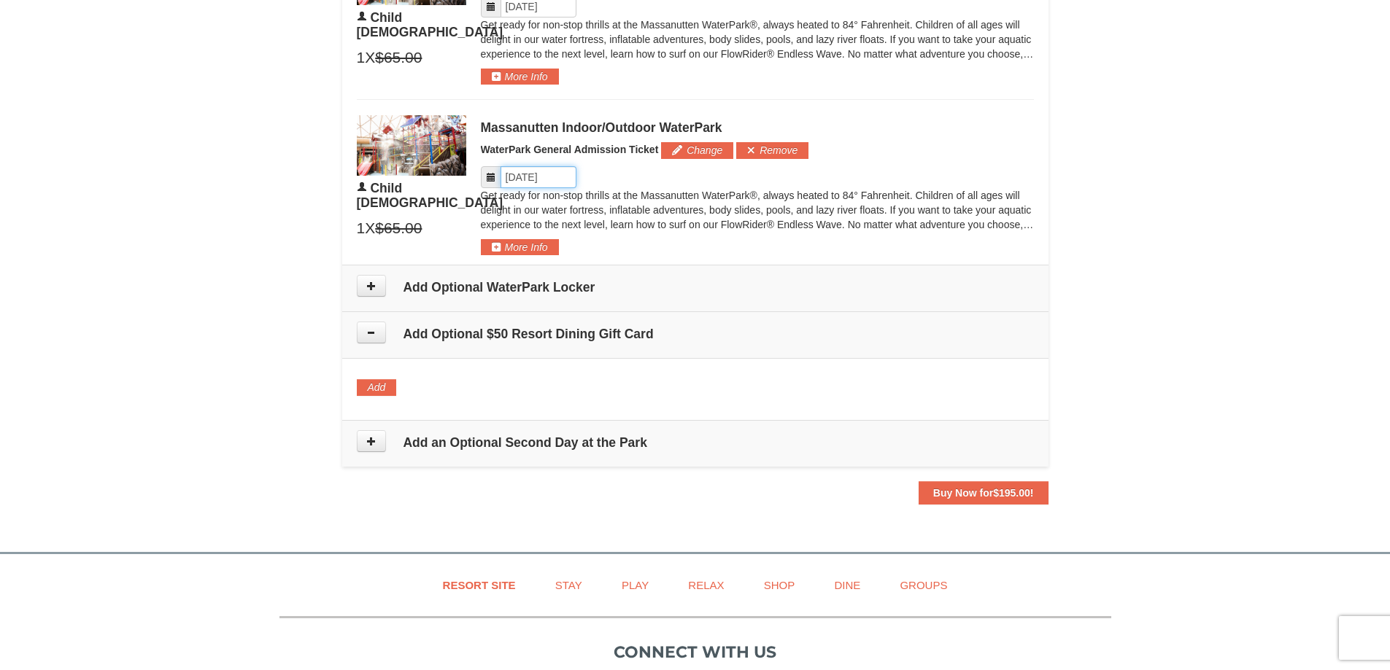
click at [555, 172] on input "Please format dates MM/DD/YYYY" at bounding box center [538, 177] width 76 height 22
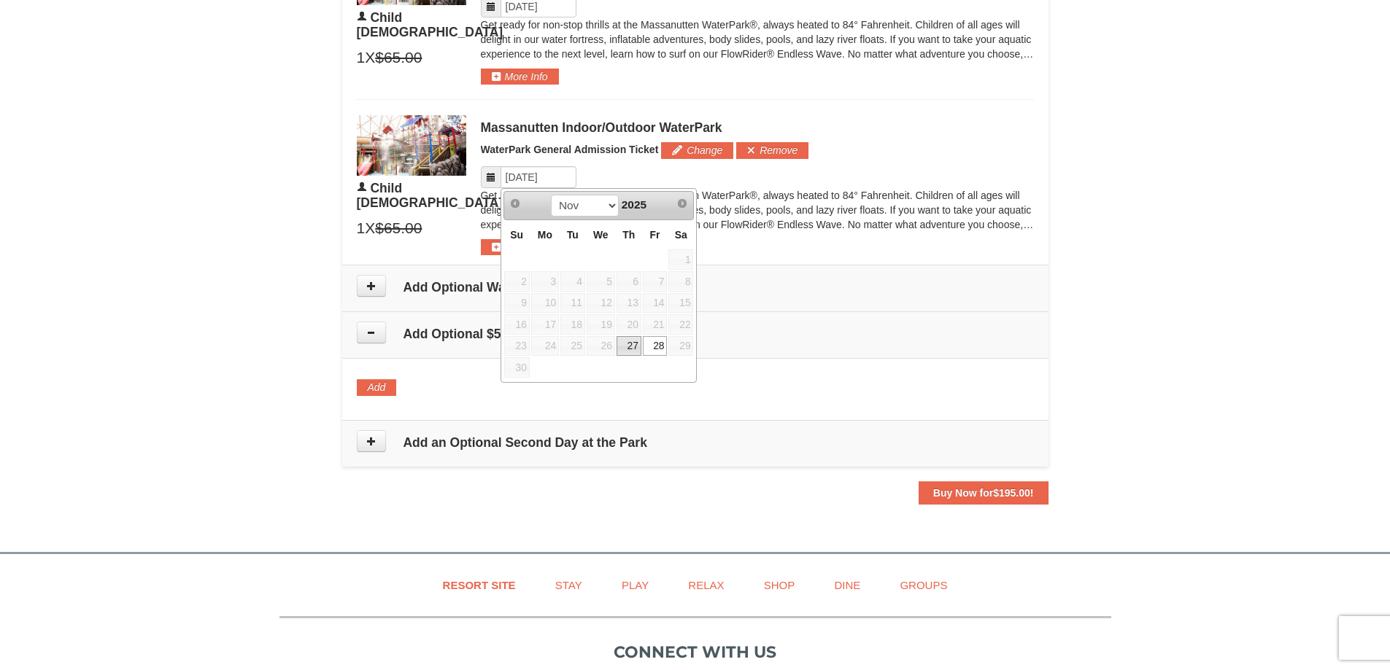
click at [633, 347] on link "27" at bounding box center [628, 346] width 25 height 20
type input "[DATE]"
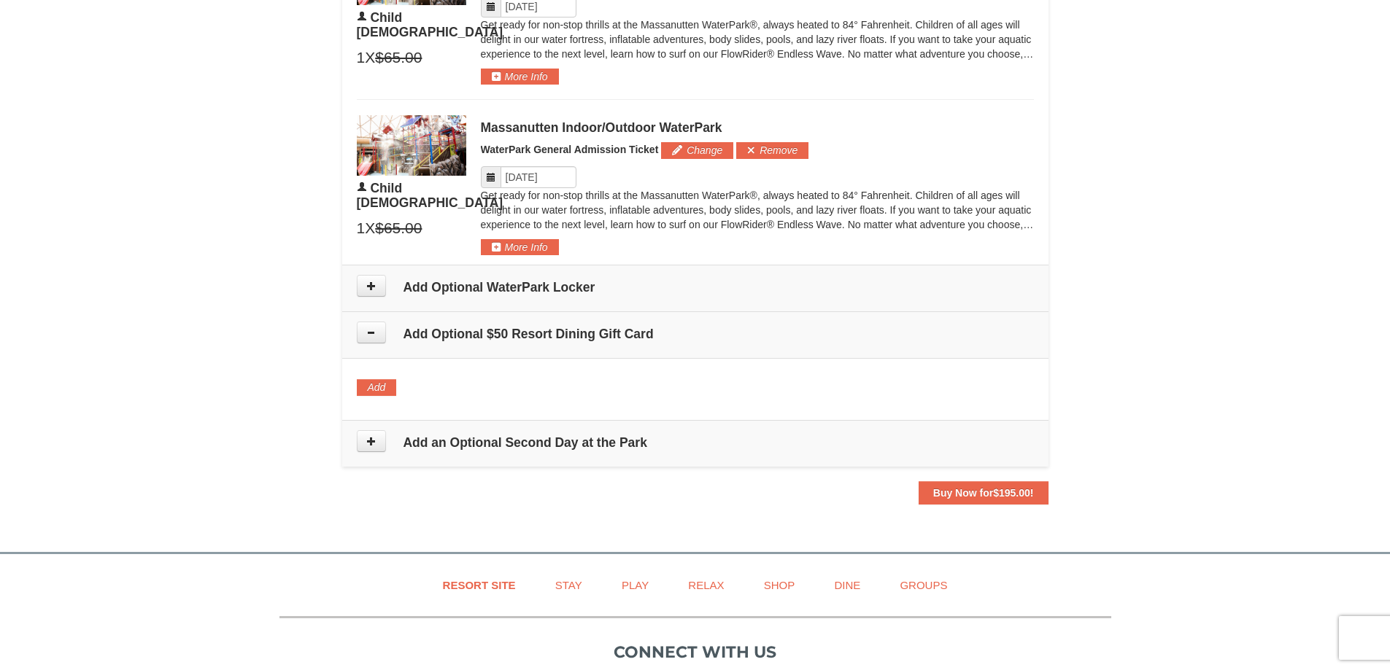
scroll to position [843, 0]
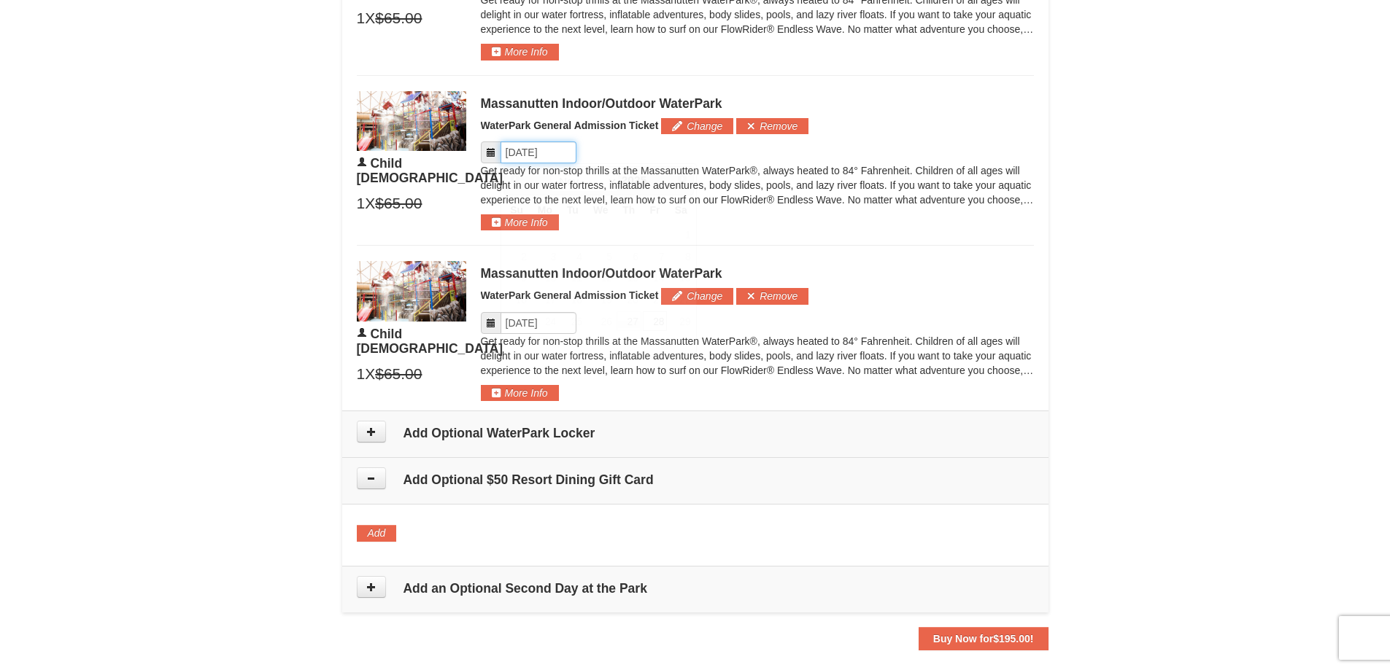
click at [546, 157] on input "Please format dates MM/DD/YYYY" at bounding box center [538, 153] width 76 height 22
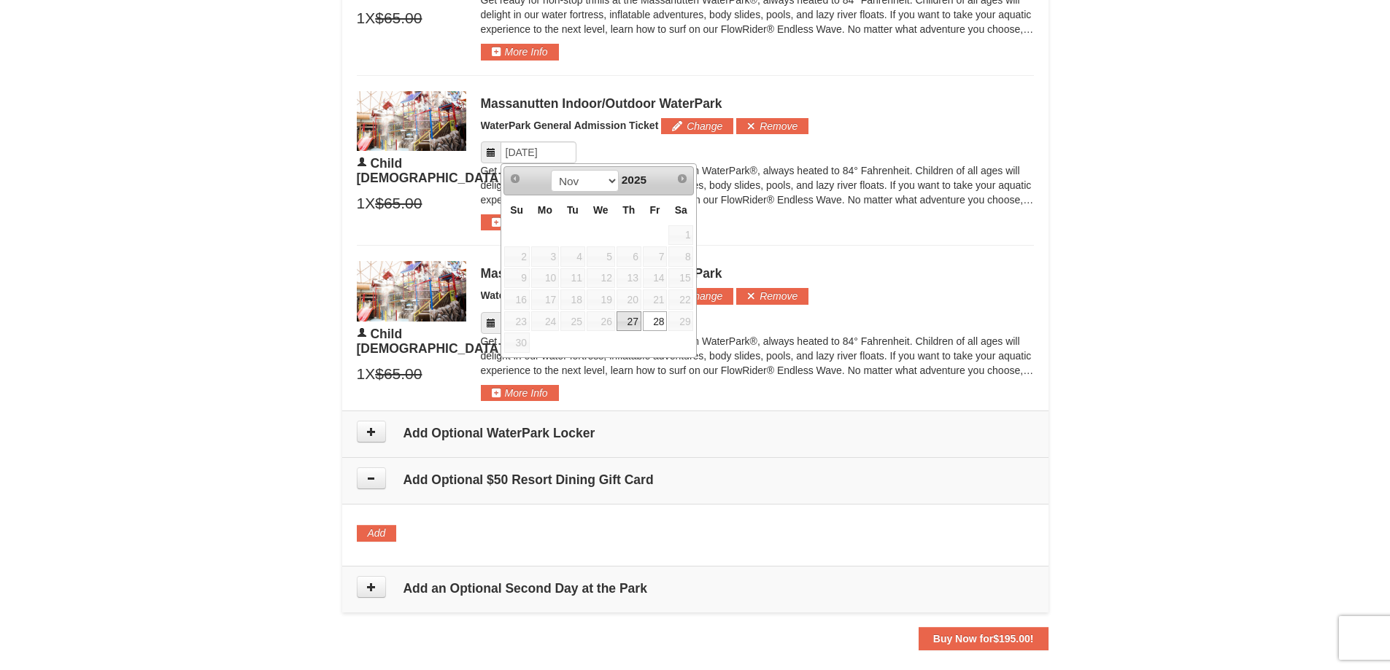
click at [626, 319] on link "27" at bounding box center [628, 322] width 25 height 20
type input "[DATE]"
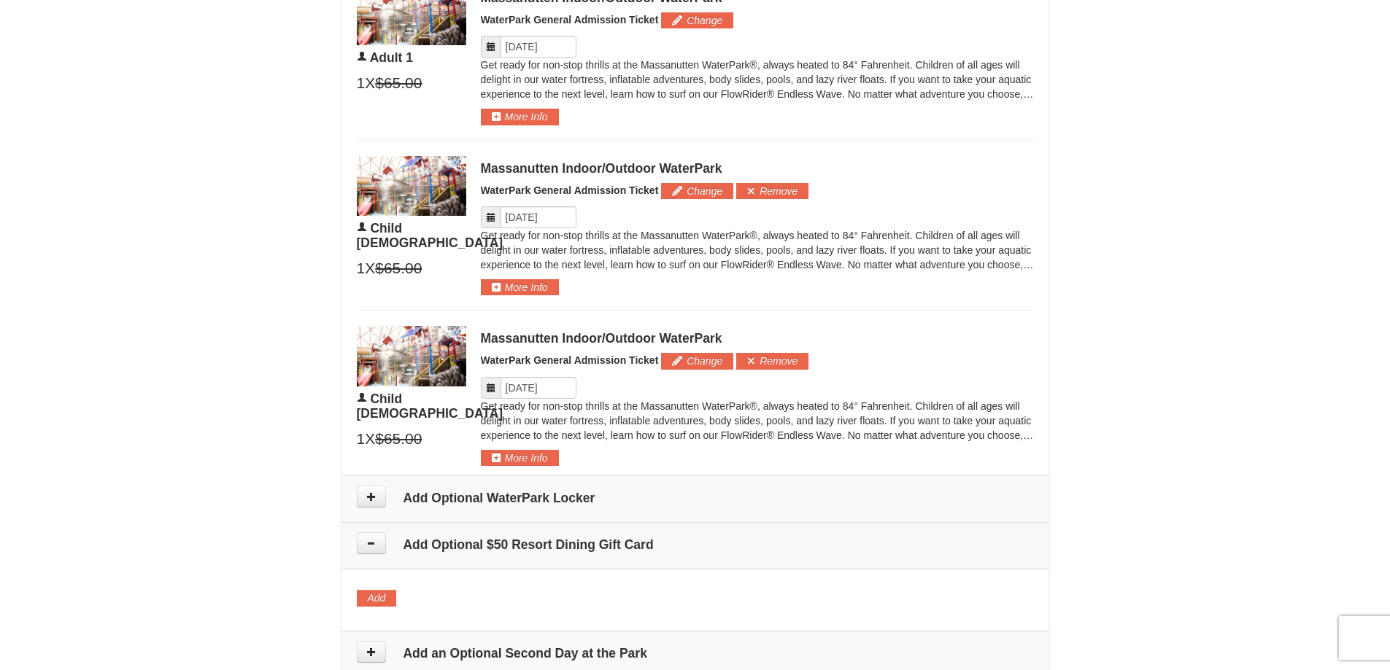
scroll to position [697, 0]
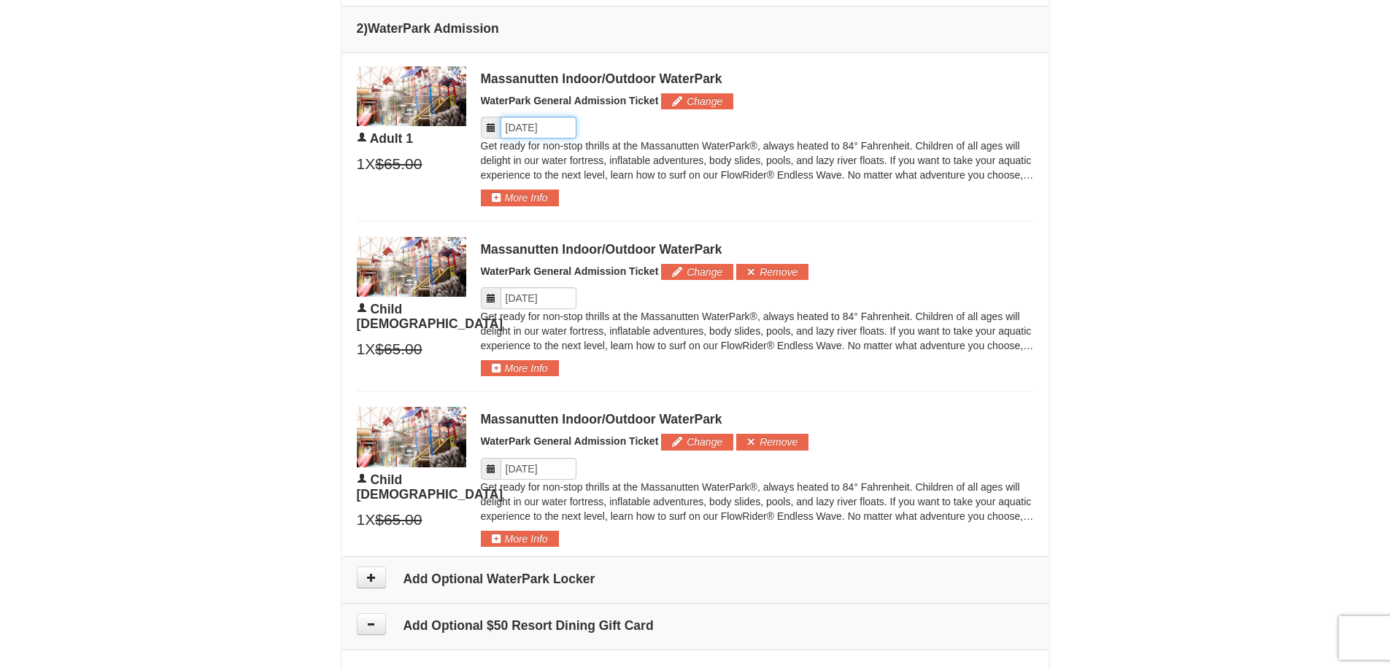
click at [537, 135] on input "Please format dates MM/DD/YYYY" at bounding box center [538, 128] width 76 height 22
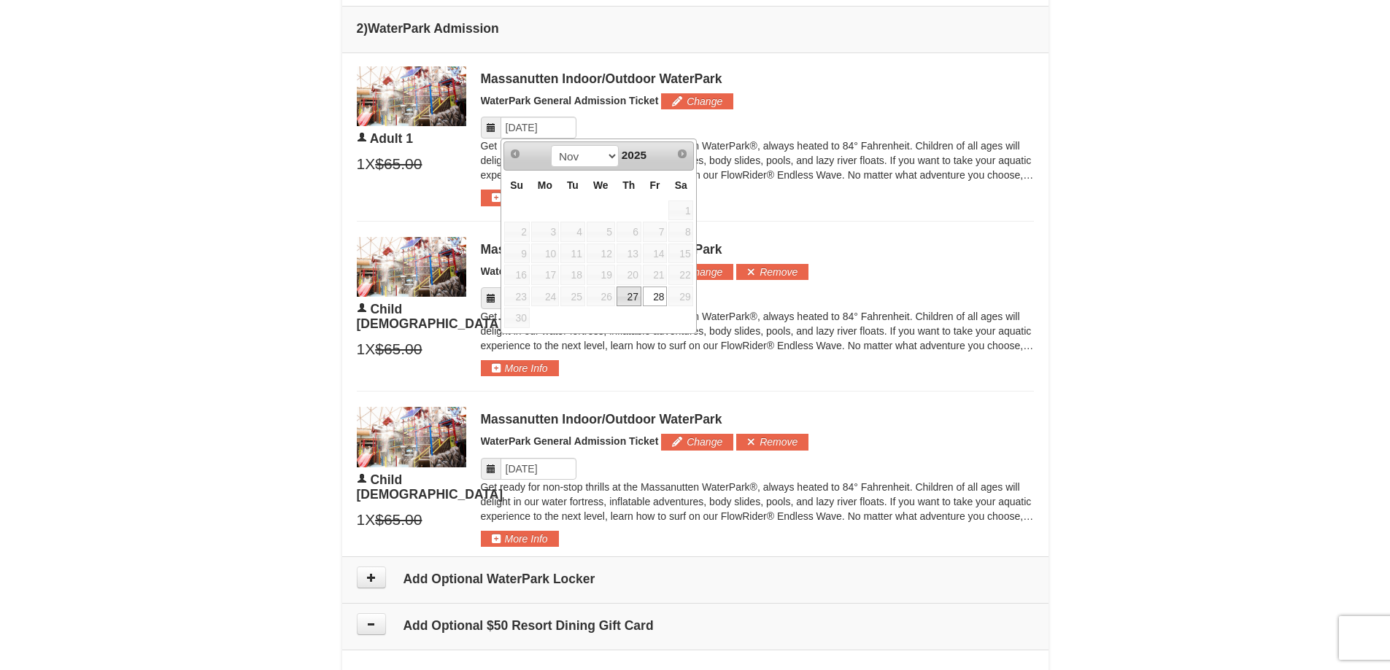
click at [625, 295] on link "27" at bounding box center [628, 297] width 25 height 20
type input "[DATE]"
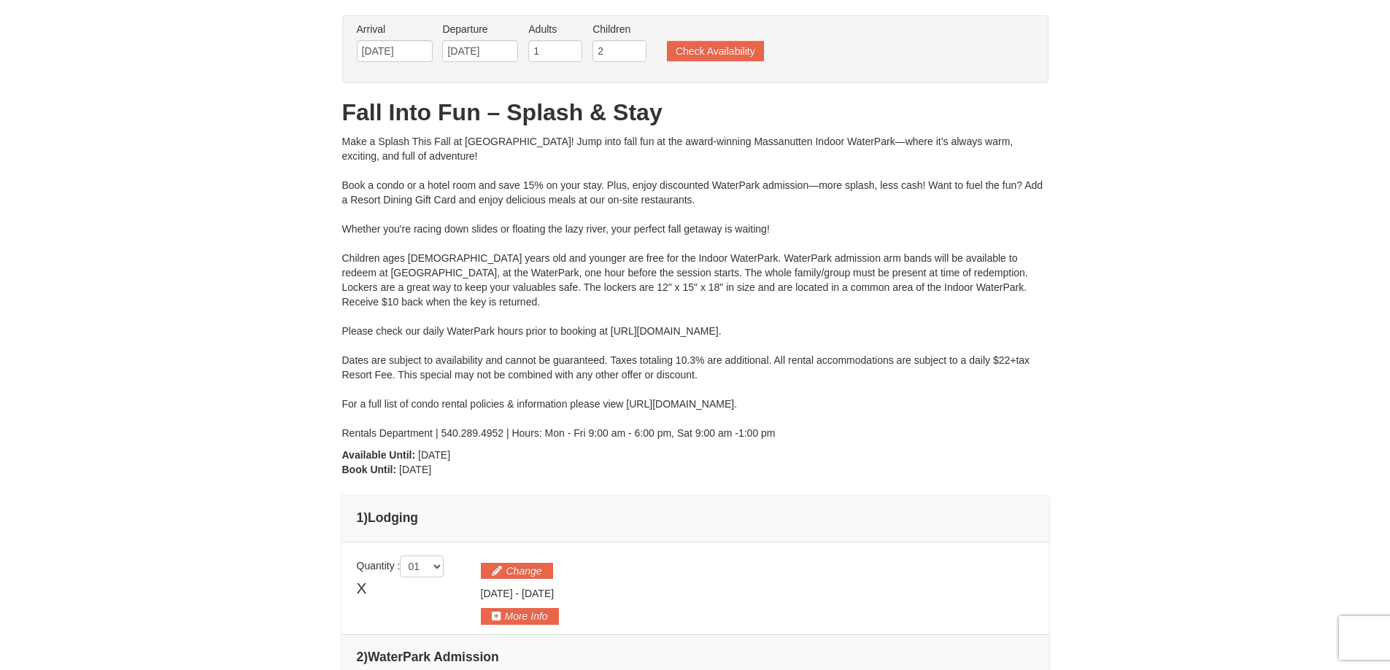
scroll to position [0, 0]
